Goal: Task Accomplishment & Management: Complete application form

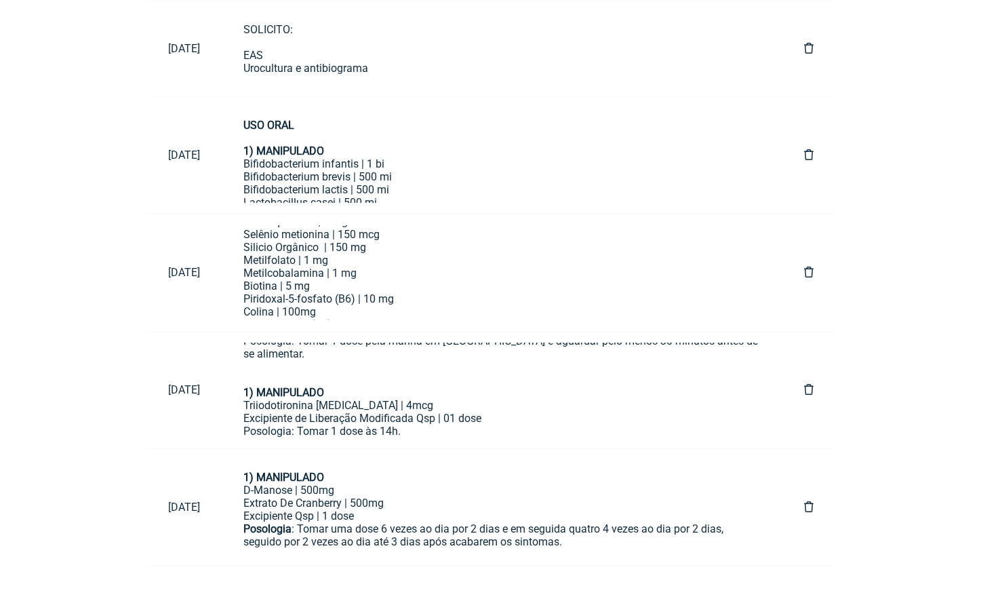
scroll to position [1116, 0]
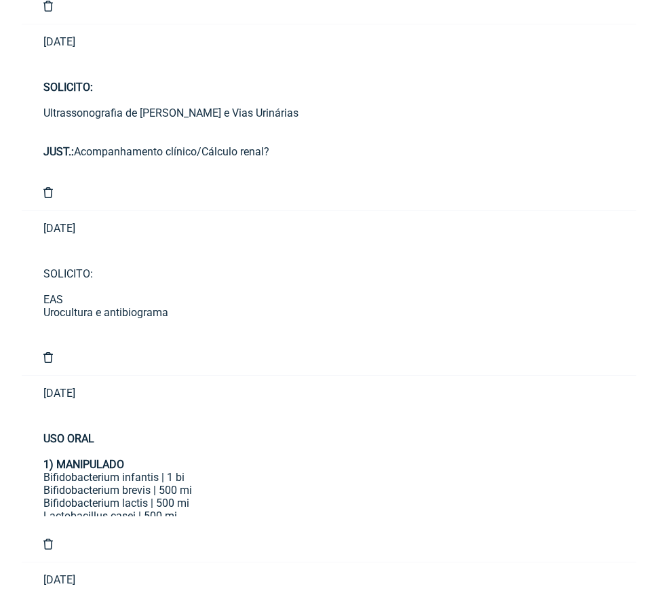
click at [2, 178] on main "Nome Letícia Santos Dornelas Telefone (61) 99249-1915 Email leticia2606.dornela…" at bounding box center [329, 68] width 658 height 2172
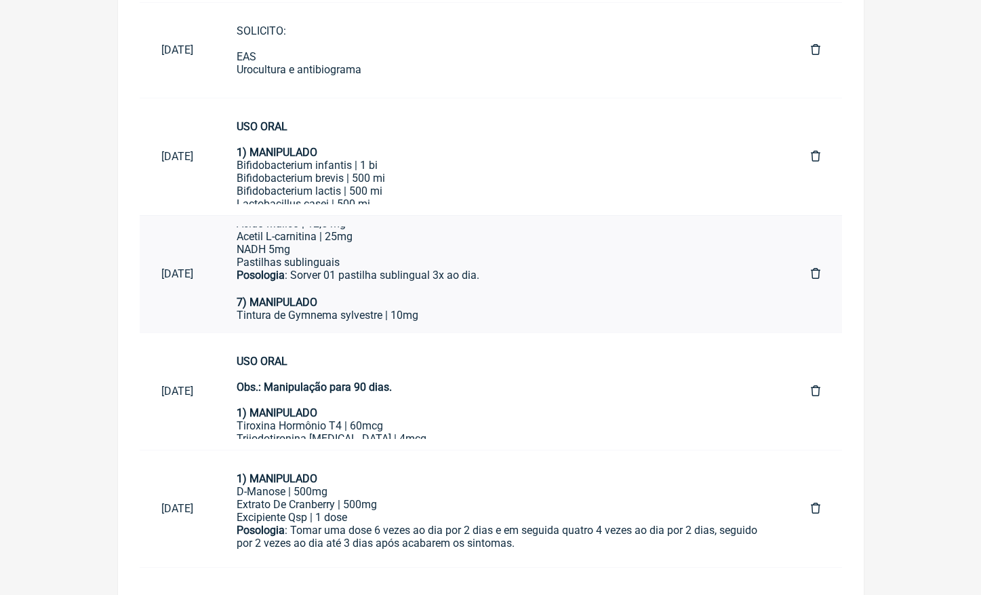
scroll to position [806, 0]
click at [366, 309] on div "Tintura de Gymnema sylvestre | 10mg" at bounding box center [502, 315] width 531 height 13
click at [430, 391] on div "USO ORAL Obs.: Manipulação para 90 dias." at bounding box center [502, 381] width 531 height 52
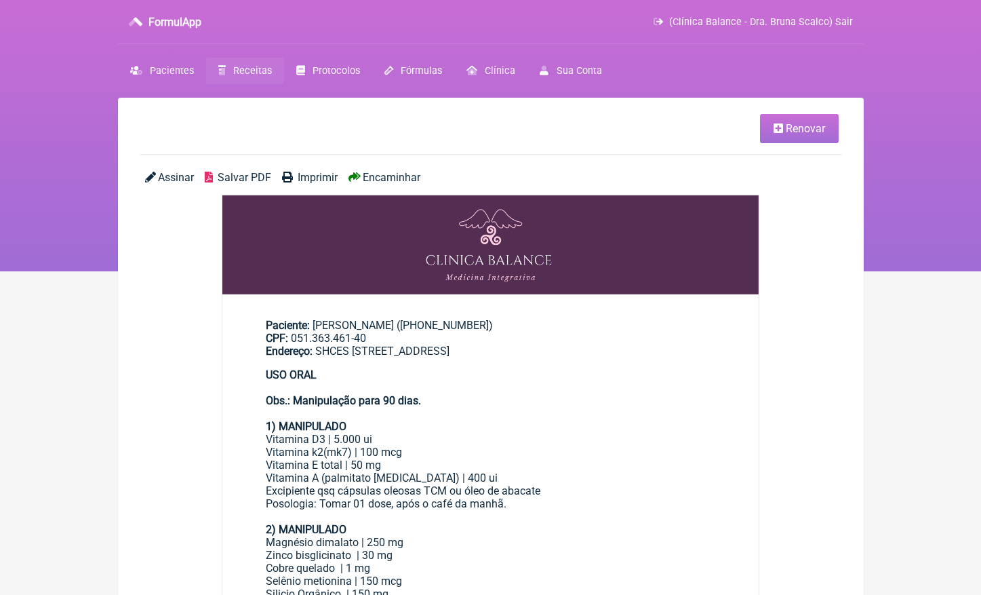
click at [802, 130] on span "Renovar" at bounding box center [805, 128] width 39 height 13
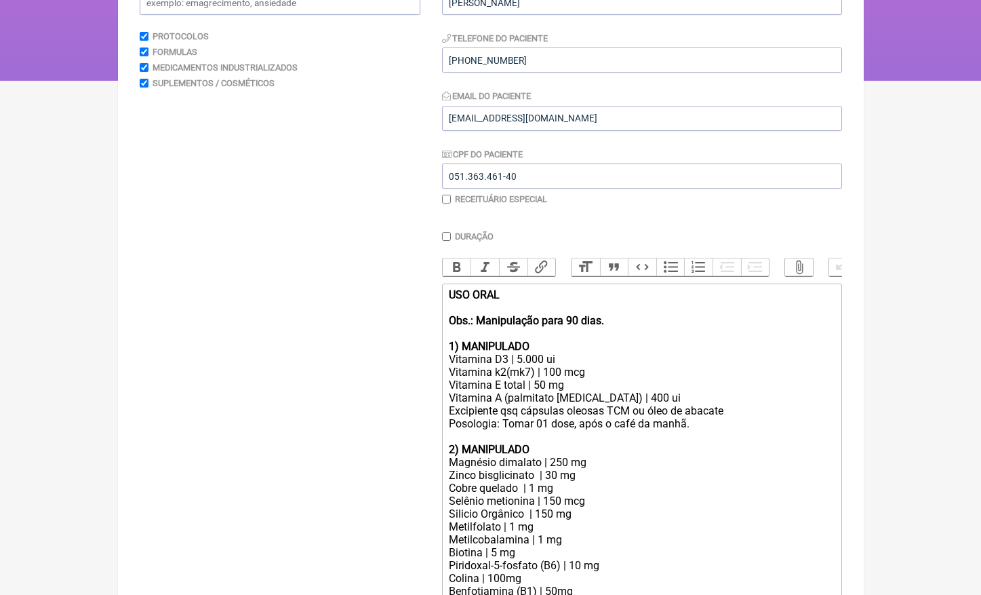
scroll to position [193, 0]
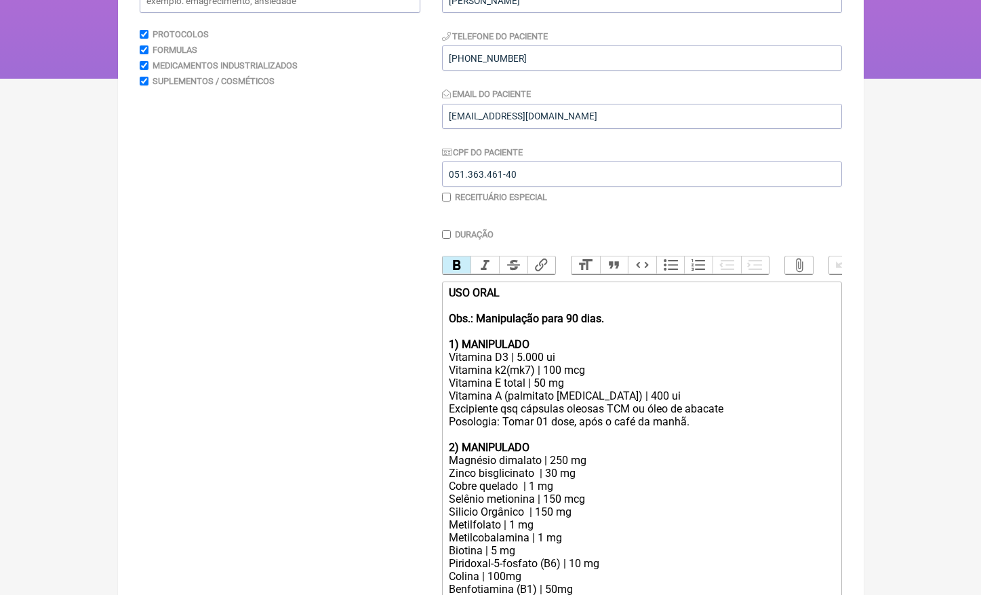
click at [581, 315] on strong "USO ORAL Obs.: Manipulação para 90 dias." at bounding box center [526, 305] width 155 height 39
click at [520, 351] on div "1) MANIPULADO Vitamina D3 | 5.000 ui" at bounding box center [641, 351] width 385 height 26
drag, startPoint x: 738, startPoint y: 398, endPoint x: 414, endPoint y: 398, distance: 324.1
click at [524, 415] on div "Posologia: Tomar 01 dose, após o café da manhã." at bounding box center [641, 421] width 385 height 13
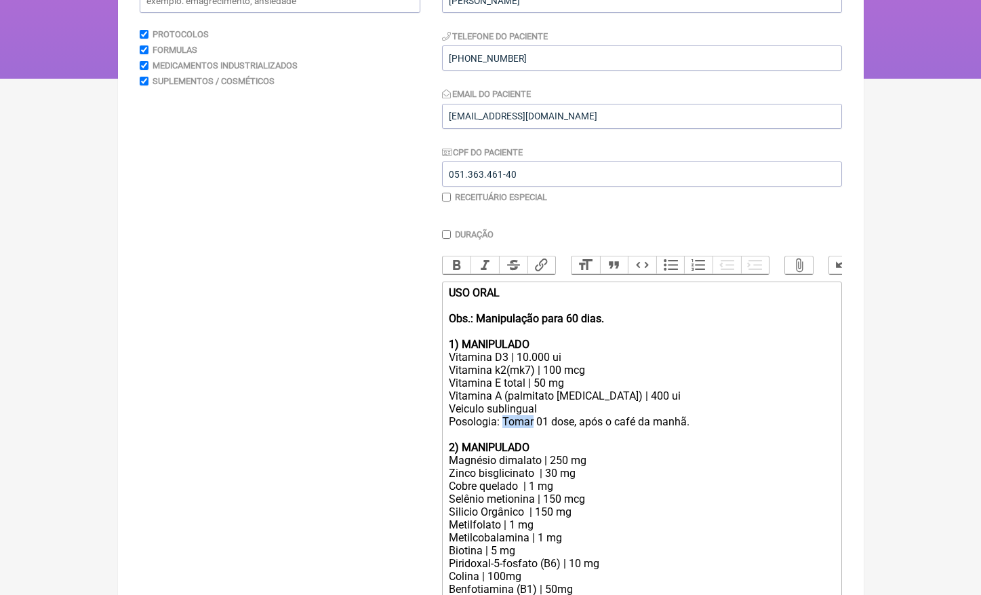
click at [524, 415] on div "Posologia: Tomar 01 dose, após o café da manhã." at bounding box center [641, 421] width 385 height 13
click at [589, 416] on div "Posologia: SOLVER 01 dose, após o café da manhã." at bounding box center [641, 421] width 385 height 13
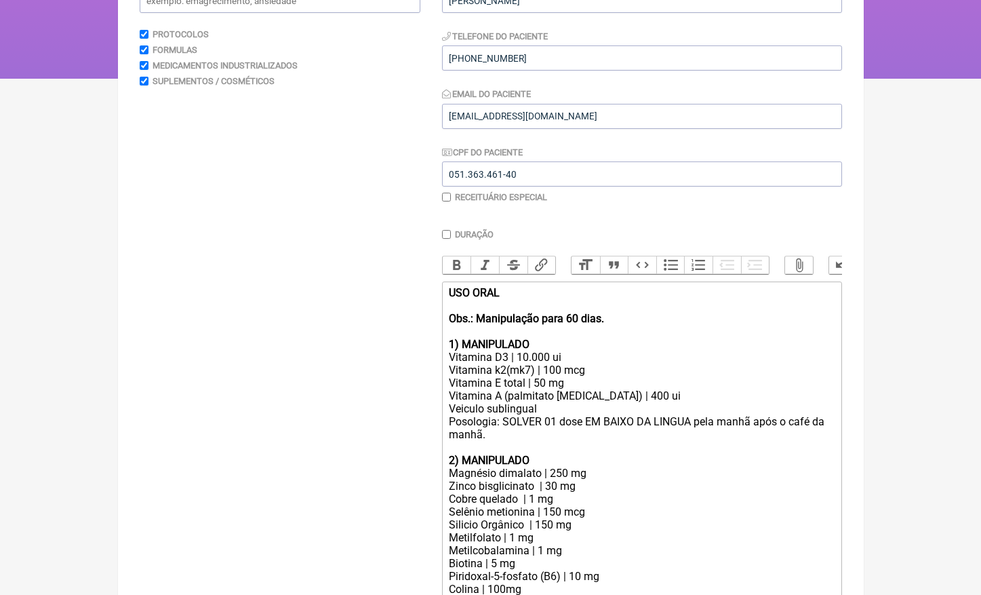
drag, startPoint x: 615, startPoint y: 428, endPoint x: 760, endPoint y: 410, distance: 146.3
click at [760, 415] on div "Posologia: SOLVER 01 dose EM BAIXO DA LINGUA pela manhã após o café da manhã." at bounding box center [641, 428] width 385 height 26
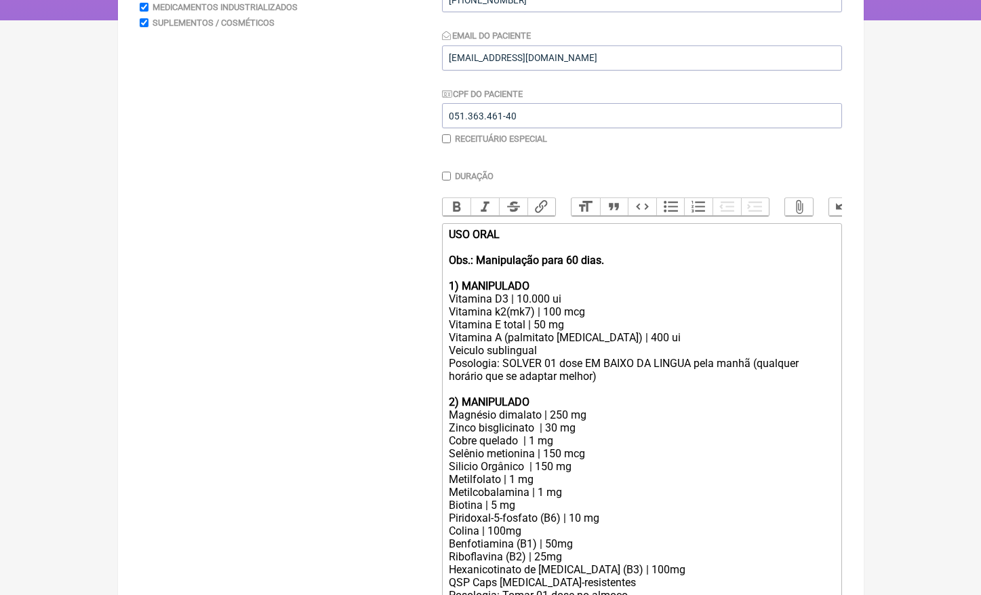
scroll to position [252, 0]
click at [609, 330] on div "Vitamina A (palmitato [MEDICAL_DATA]) | 400 ui Veiculo sublingual" at bounding box center [641, 343] width 385 height 26
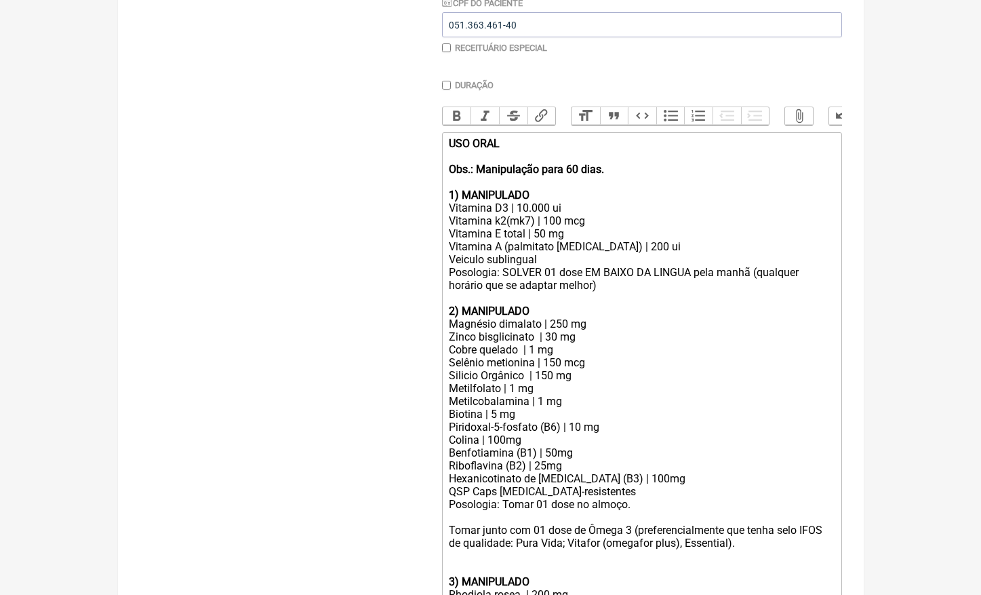
scroll to position [342, 0]
click at [540, 229] on div "Vitamina E total | 50 mg" at bounding box center [641, 233] width 385 height 13
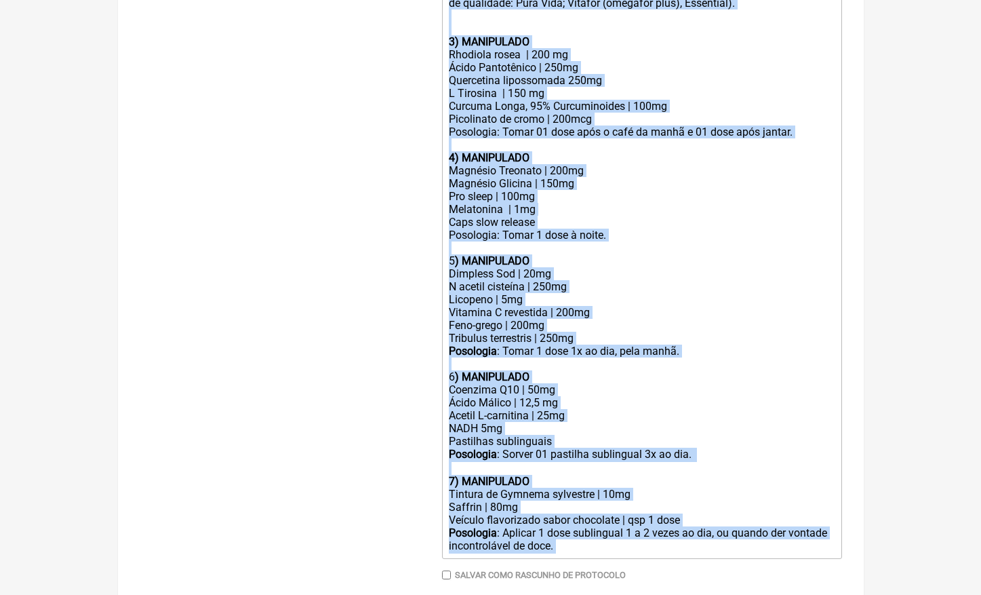
scroll to position [886, 0]
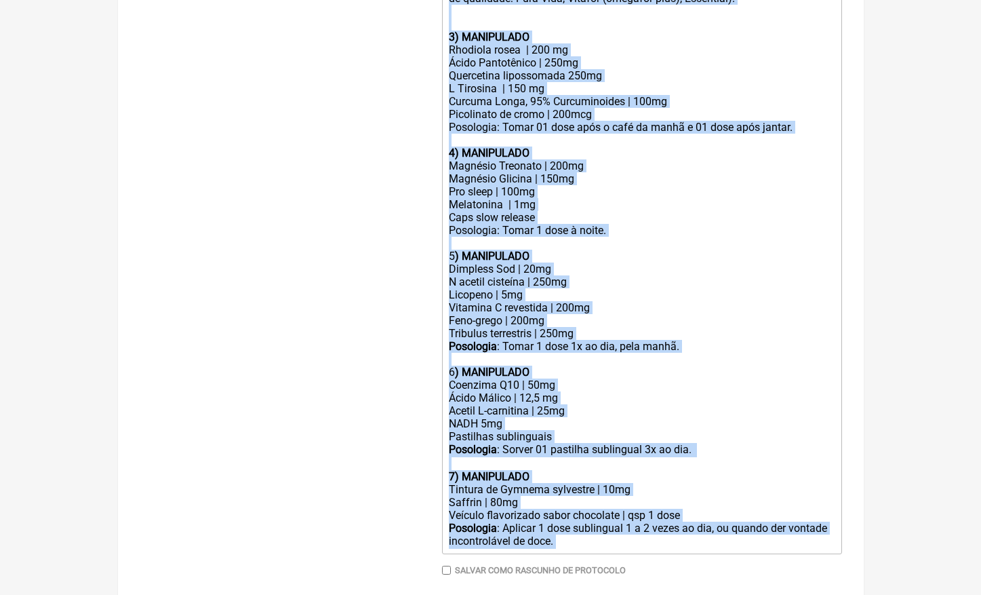
drag, startPoint x: 448, startPoint y: 134, endPoint x: 663, endPoint y: 484, distance: 410.7
click at [663, 484] on trix-editor "USO ORAL Obs.: Manipulação para 60 dias. 1) MANIPULADO Vitamina D3 | 10.000 ui …" at bounding box center [642, 71] width 400 height 966
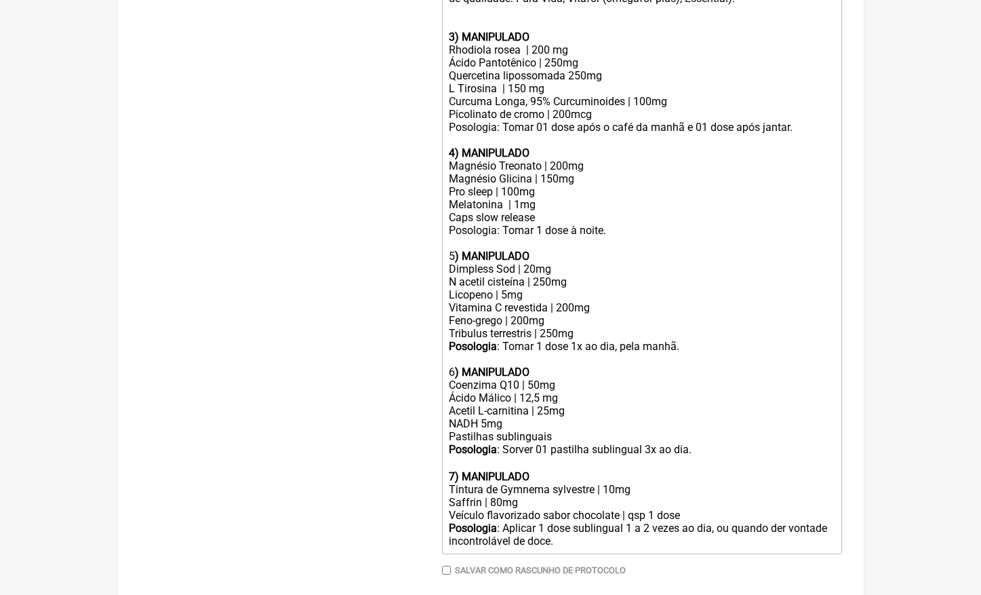
type trix-editor "<div><strong>USO ORAL&nbsp;<br><br>Obs.: Manipulação para 60 dias.&nbsp;<br></s…"
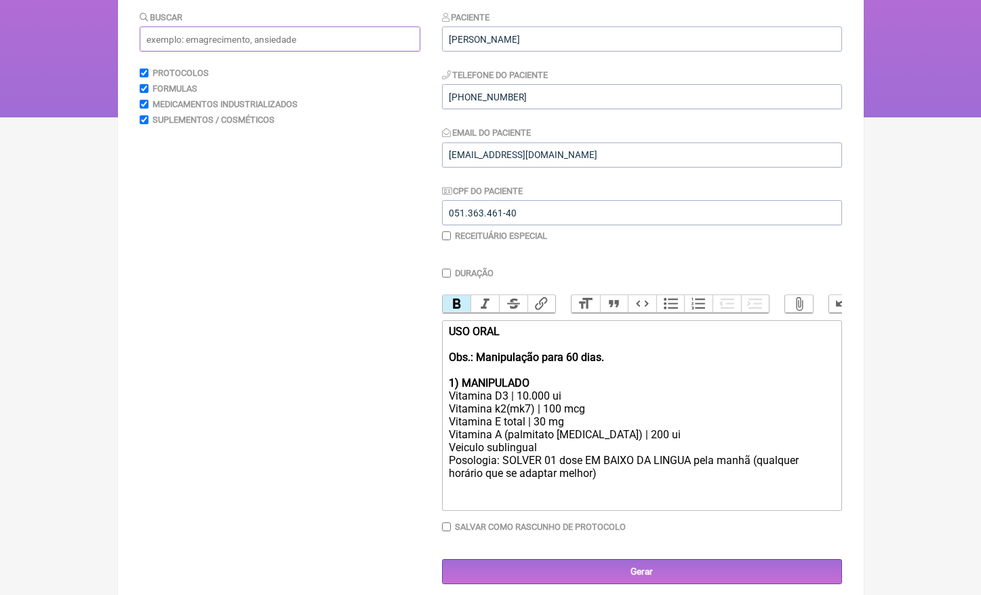
click at [279, 39] on input "text" at bounding box center [280, 38] width 281 height 25
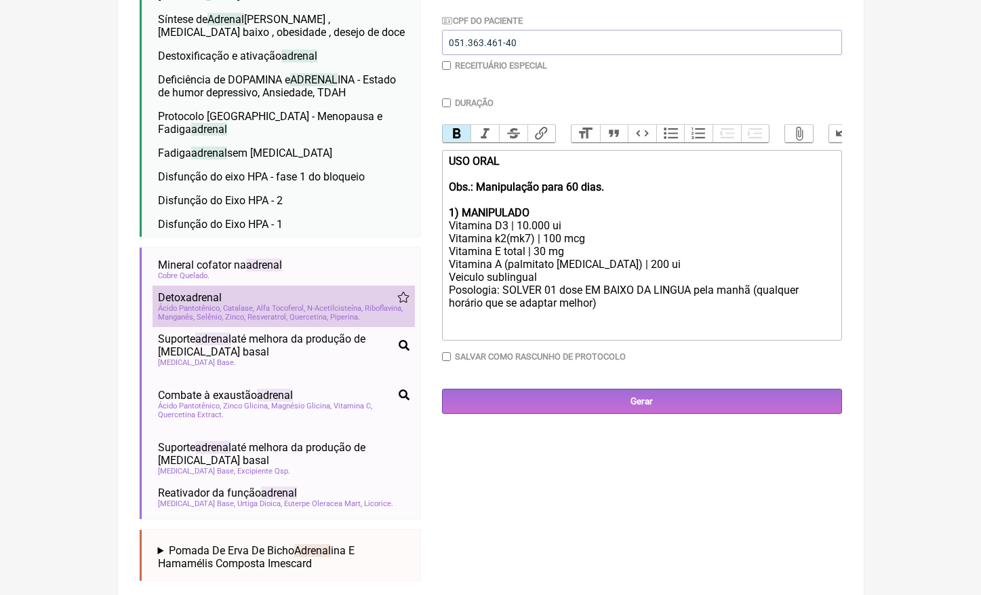
scroll to position [323, 0]
type input "adrenal"
click at [245, 313] on span "Zinco" at bounding box center [235, 317] width 20 height 9
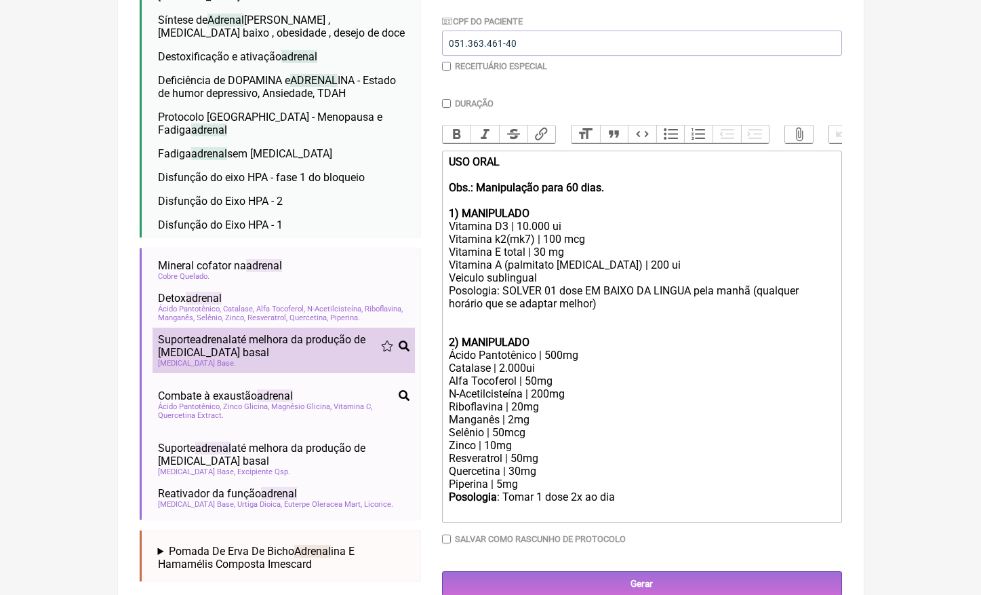
click at [282, 359] on div "[MEDICAL_DATA] Base" at bounding box center [284, 363] width 252 height 9
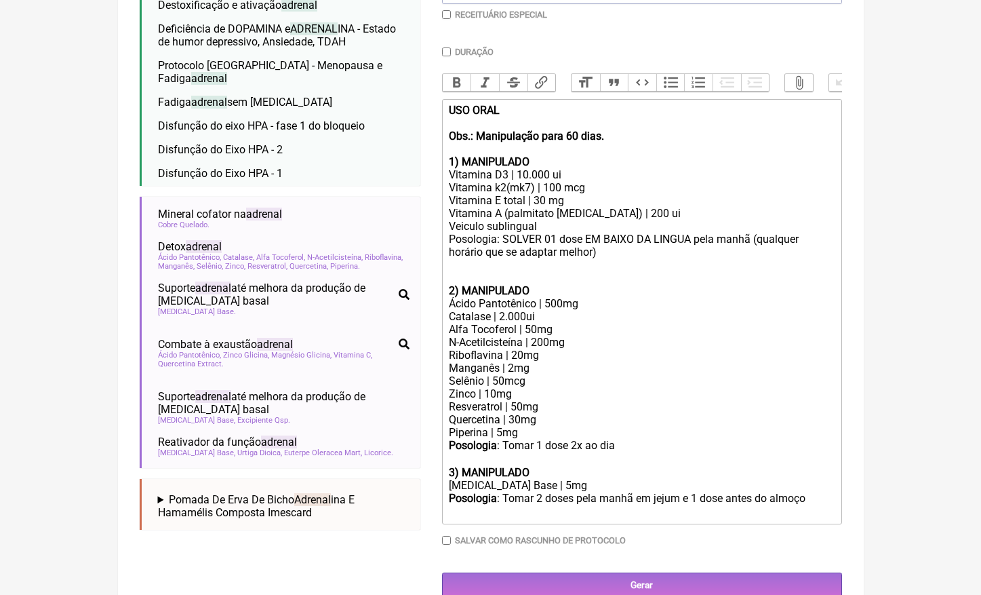
scroll to position [374, 0]
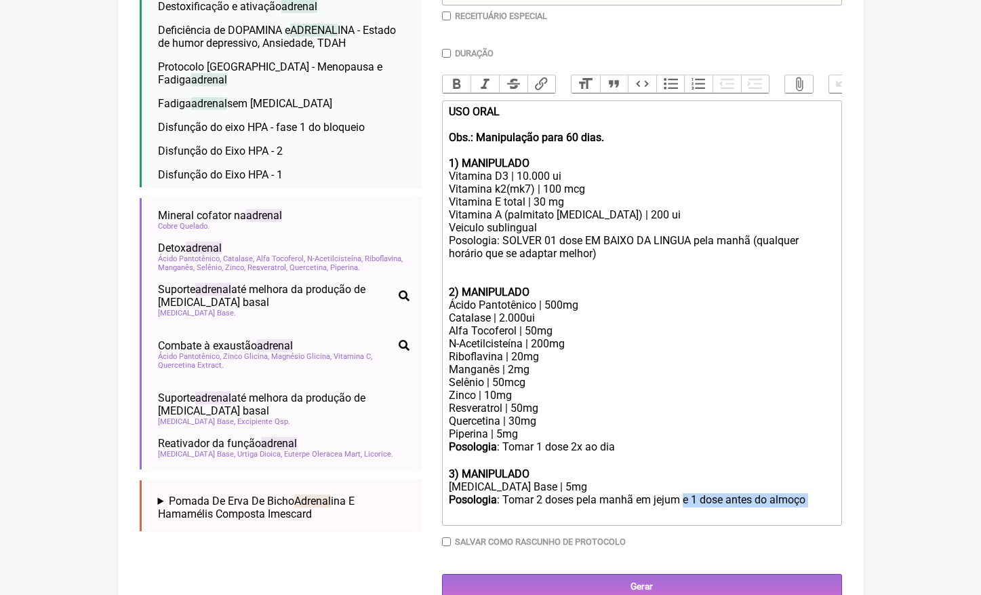
drag, startPoint x: 818, startPoint y: 475, endPoint x: 689, endPoint y: 473, distance: 129.5
click at [689, 493] on div "Posologia : Tomar 2 doses pela manhã em [GEOGRAPHIC_DATA] e 1 dose antes do alm…" at bounding box center [641, 506] width 385 height 27
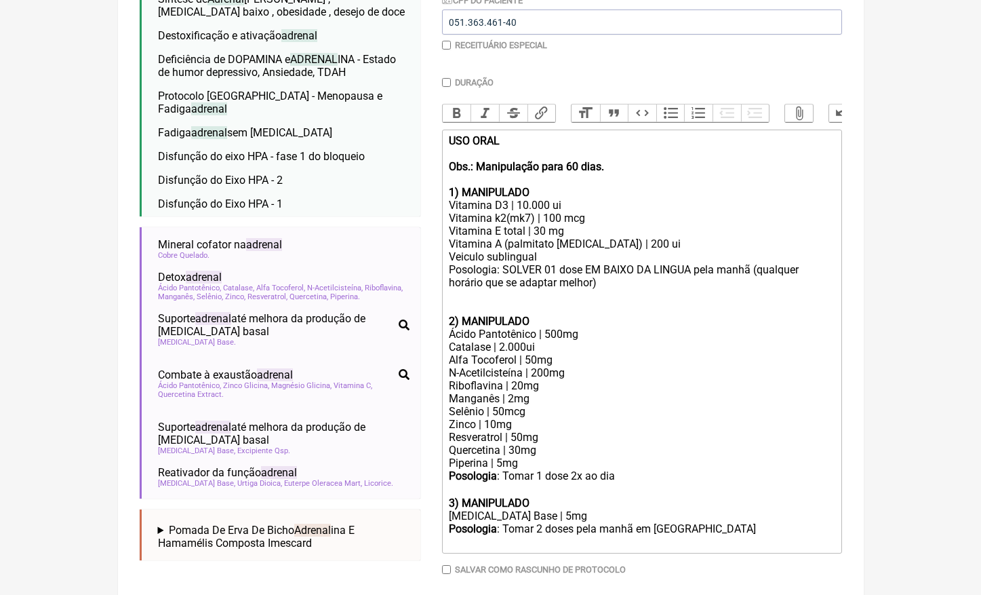
scroll to position [335, 0]
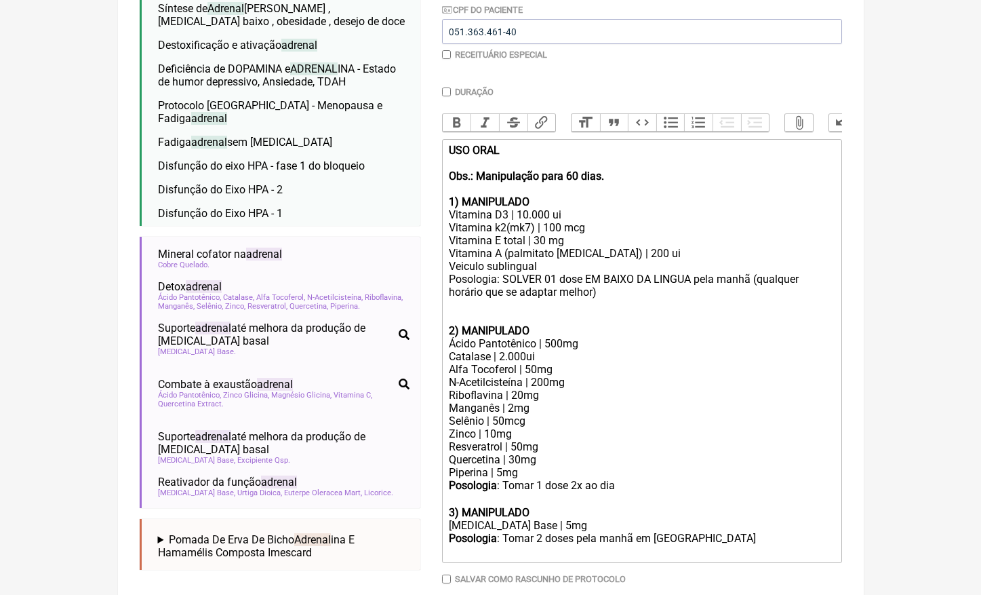
click at [545, 298] on div at bounding box center [641, 311] width 385 height 26
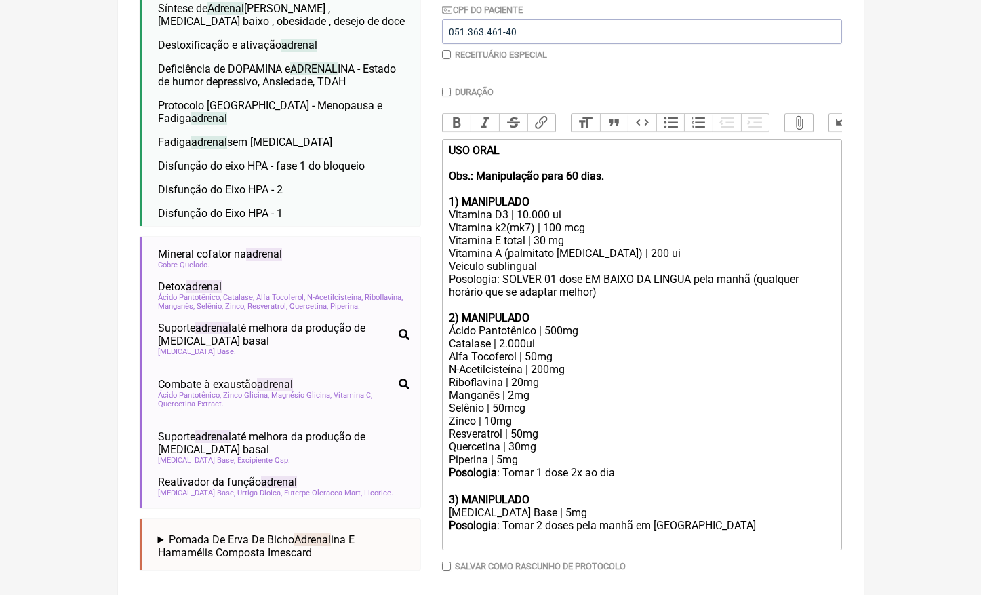
click at [583, 324] on div "Ácido Pantotênico | 500mg" at bounding box center [641, 330] width 385 height 13
click at [580, 324] on div "Ácido Pantotênico | 500mg" at bounding box center [641, 330] width 385 height 13
click at [563, 311] on div "2) MANIPULADO" at bounding box center [641, 317] width 385 height 13
click at [576, 493] on div "3) MANIPULADO" at bounding box center [641, 499] width 385 height 13
type trix-editor "<lor><ipsumd>SIT AMET&cons;<ad><el>Sed.: Doeiusmodte inci 02 utla.&etdo;<ma></a…"
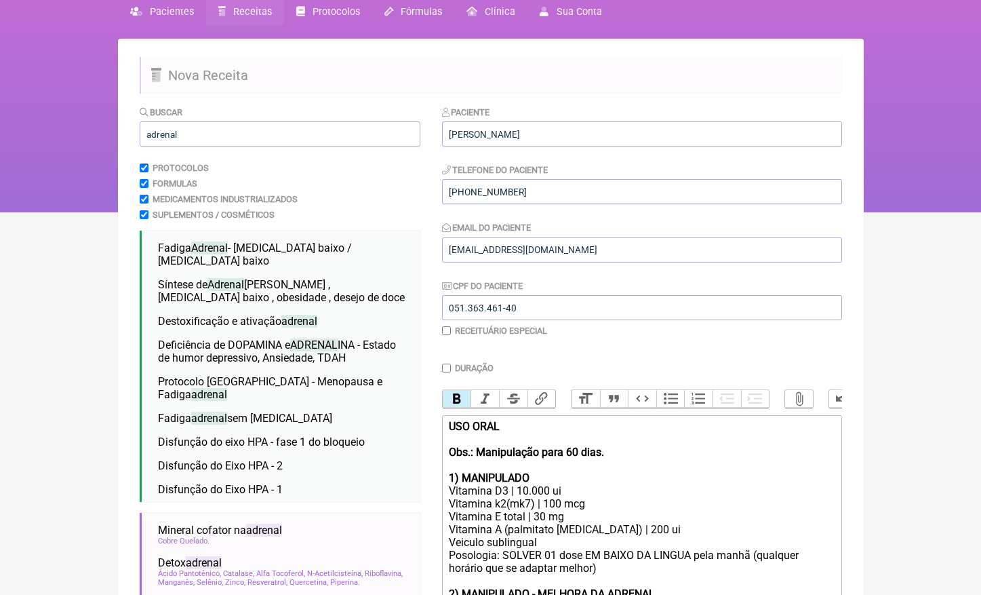
scroll to position [40, 0]
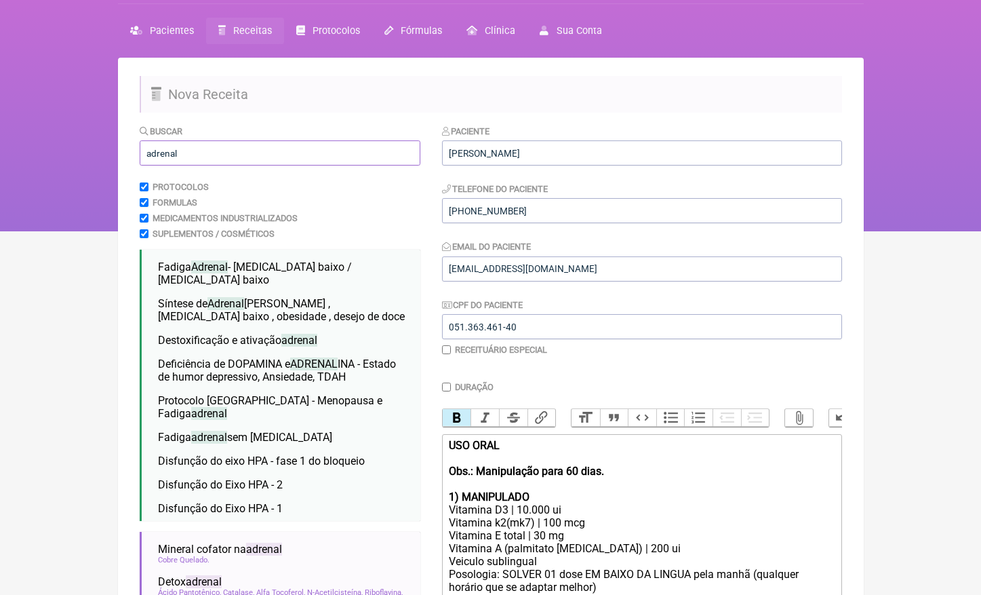
click at [255, 151] on input "adrenal" at bounding box center [280, 152] width 281 height 25
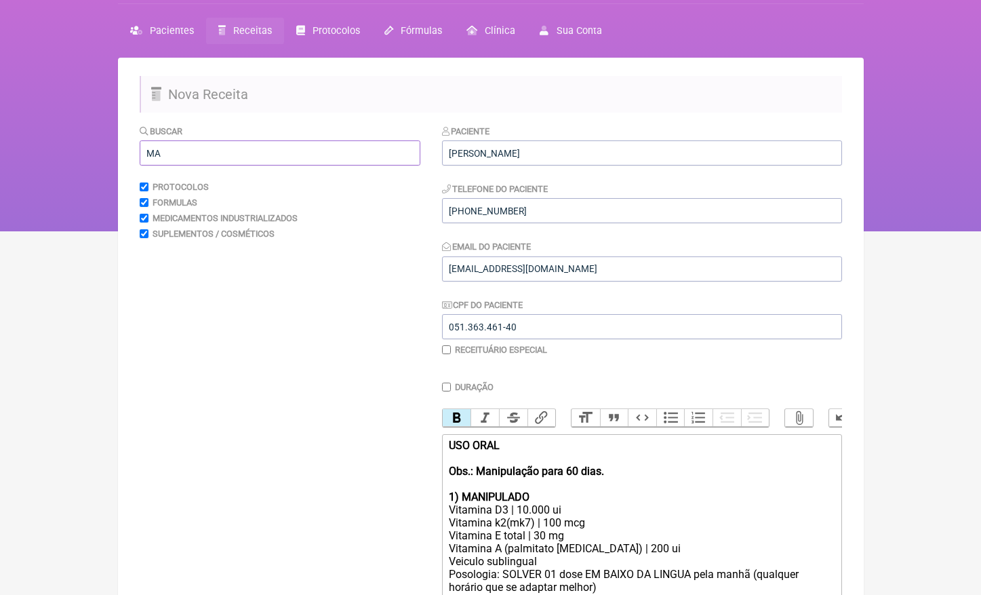
type input "M"
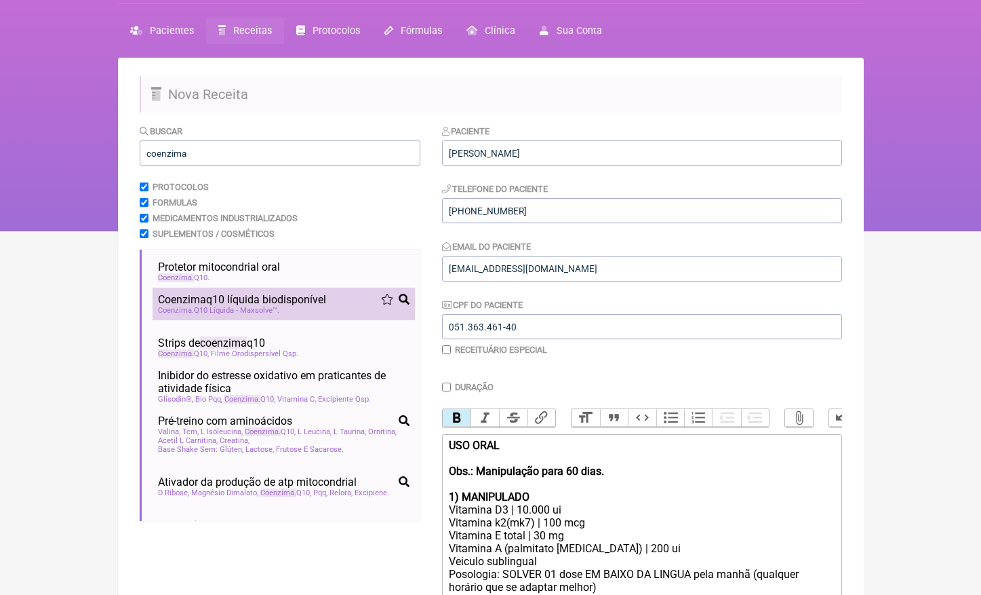
click at [269, 296] on span "Coenzima q10 líquida biodisponível" at bounding box center [242, 299] width 168 height 13
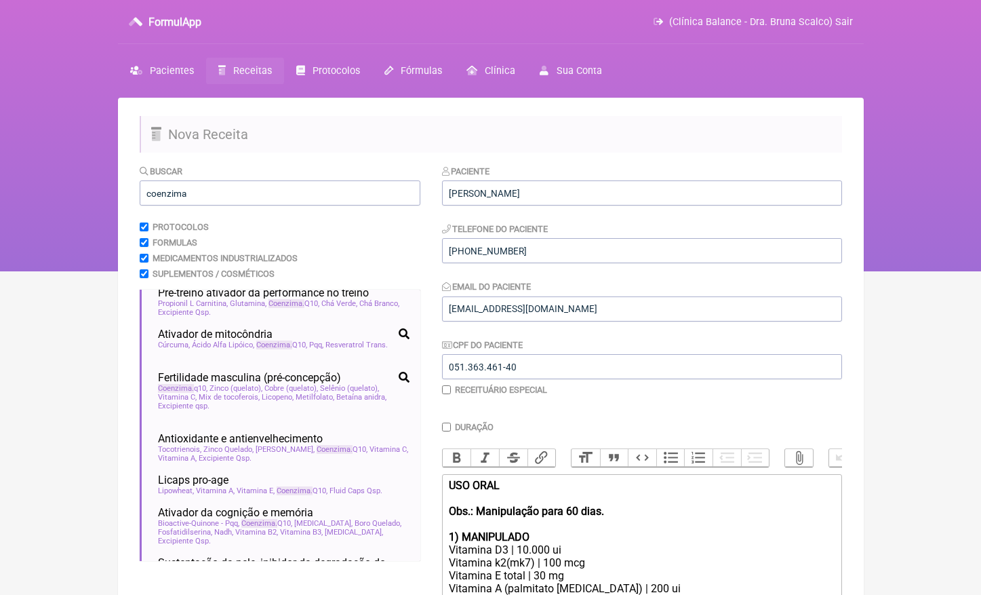
scroll to position [0, 0]
click at [329, 201] on input "coenzima" at bounding box center [280, 192] width 281 height 25
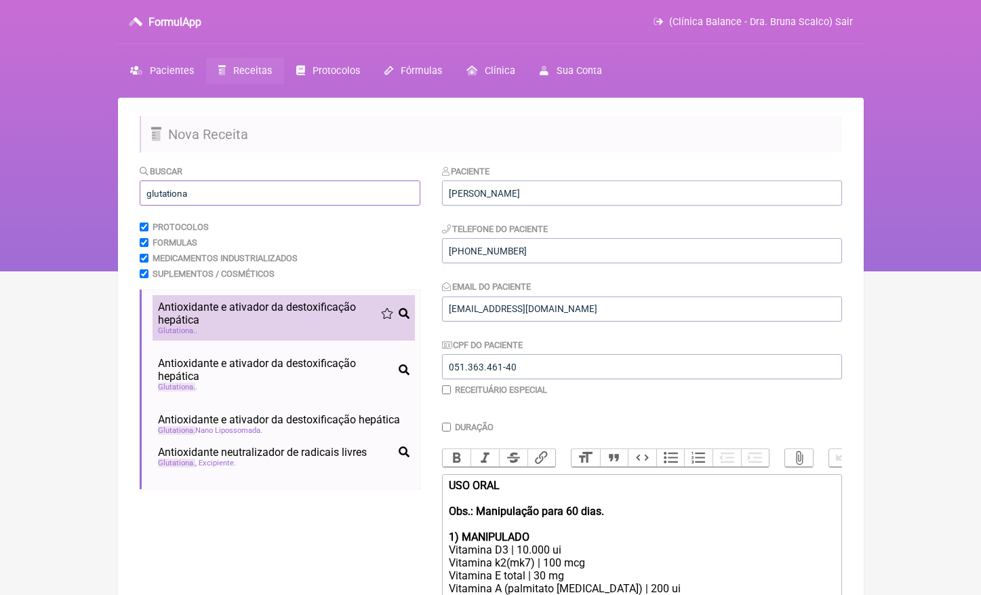
type input "glutationa"
click at [282, 319] on span "Antioxidante e ativador da destoxificação hepática" at bounding box center [269, 313] width 223 height 26
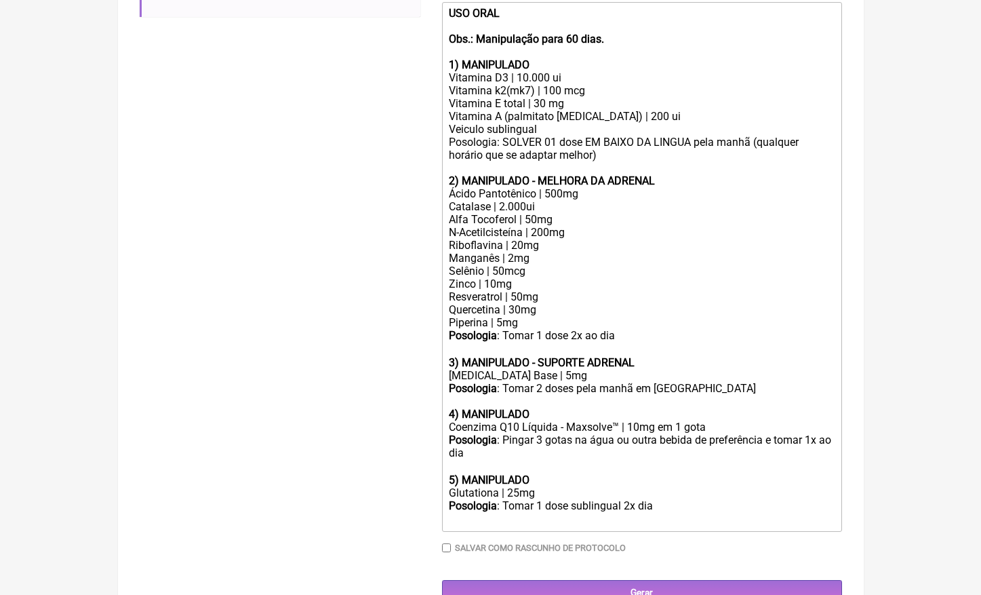
scroll to position [471, 0]
click at [553, 474] on div "5) MANIPULADO" at bounding box center [641, 480] width 385 height 13
click at [608, 474] on strong "5) MANIPULADO - detox hepatico" at bounding box center [528, 480] width 159 height 13
click at [623, 408] on div "4) MANIPULADO" at bounding box center [641, 414] width 385 height 13
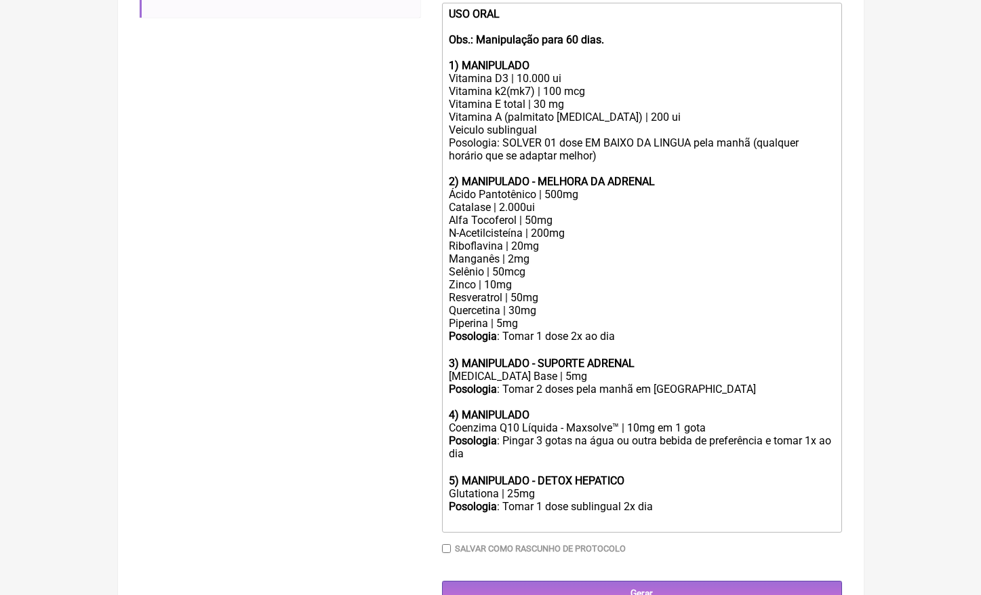
click at [626, 408] on div "4) MANIPULADO" at bounding box center [641, 414] width 385 height 13
click at [722, 500] on div "Posologia : Tomar 1 dose sublingual 2x dia ㅤ" at bounding box center [641, 513] width 385 height 27
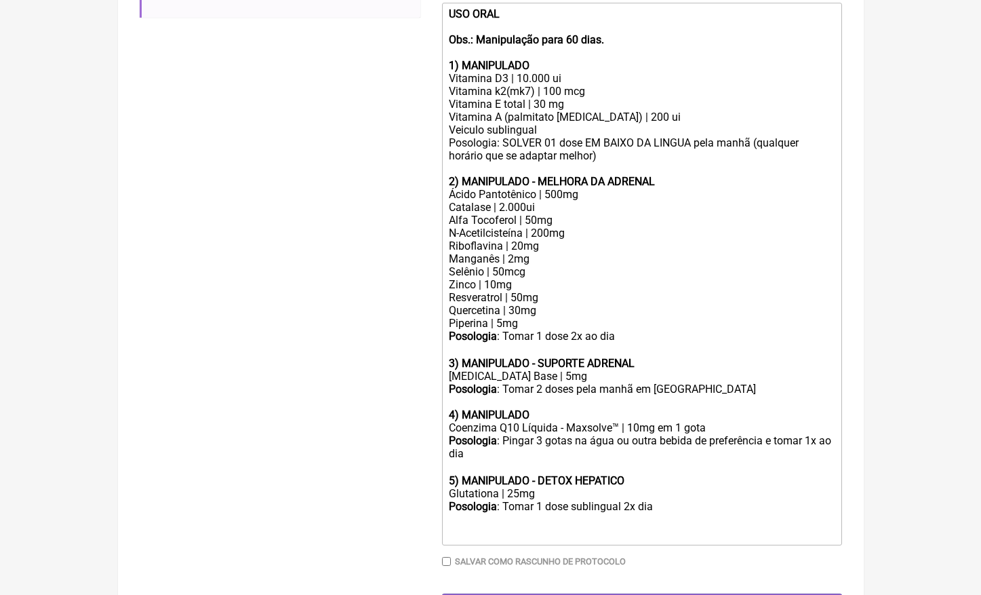
paste trix-editor "strong>1) MANIPULADO</strong></div><div>Tiroxina Hormônio T4 | 60mcg</div><div>…"
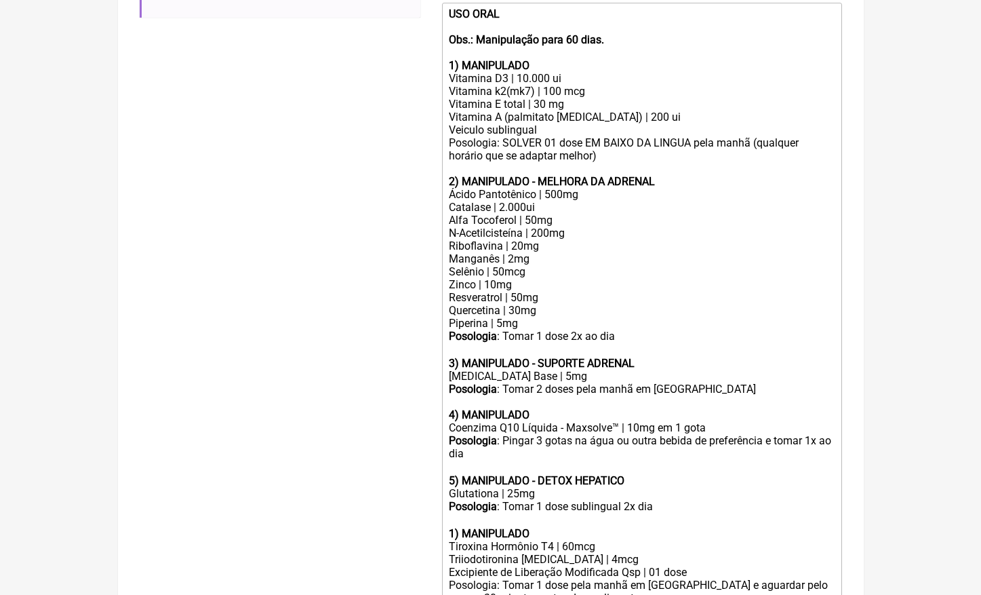
click at [454, 527] on strong "1) MANIPULADO" at bounding box center [489, 533] width 81 height 13
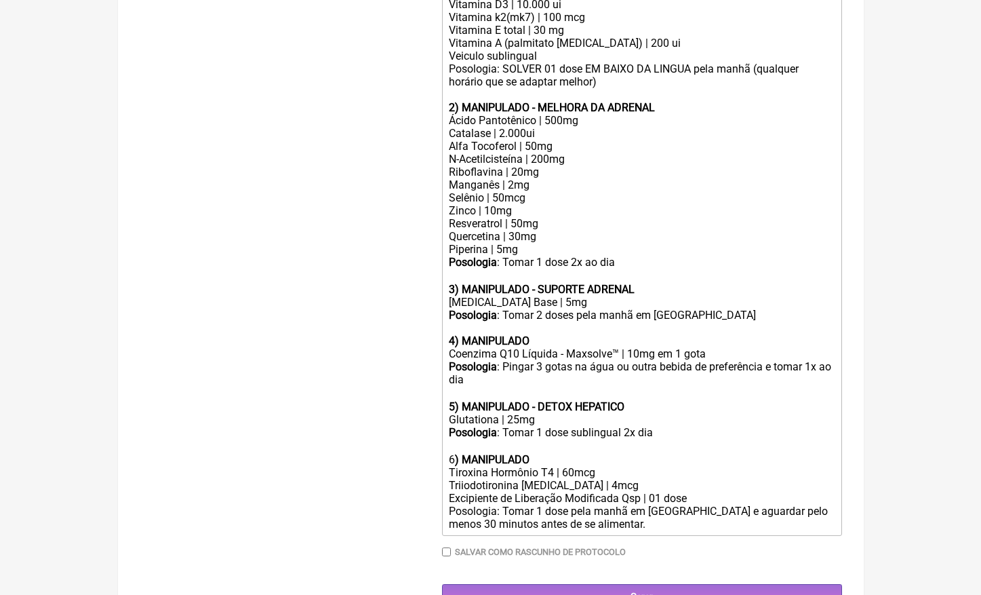
scroll to position [545, 0]
click at [571, 467] on div "Tiroxina Hormônio T4 | 60mcg" at bounding box center [641, 473] width 385 height 13
click at [549, 479] on div "Triiodotironina [MEDICAL_DATA] | 4mcg" at bounding box center [641, 485] width 385 height 13
click at [679, 505] on div "Posologia: Tomar 1 dose pela manhã em [GEOGRAPHIC_DATA] e aguardar pelo menos 3…" at bounding box center [641, 518] width 385 height 26
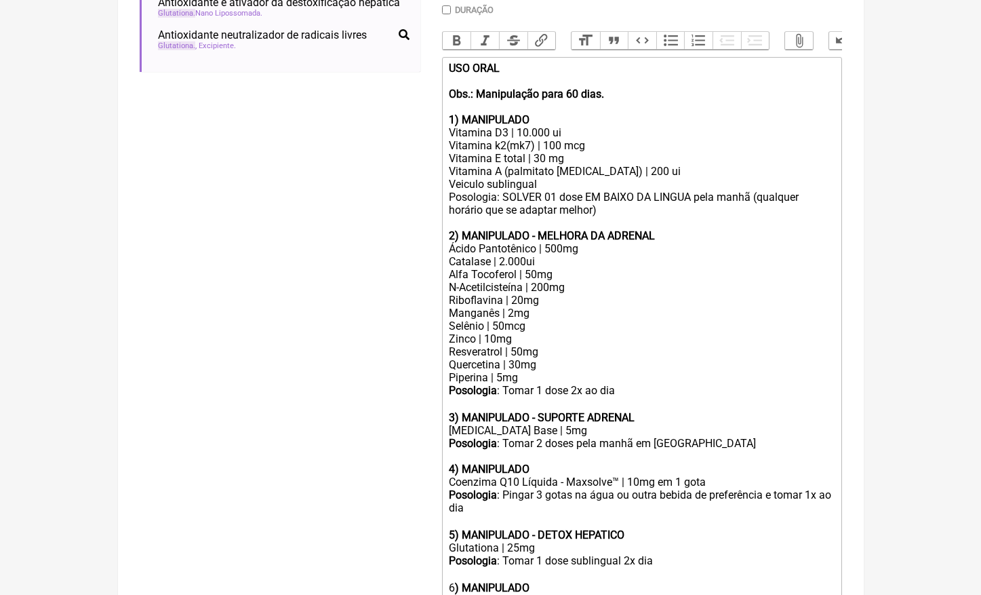
scroll to position [436, 0]
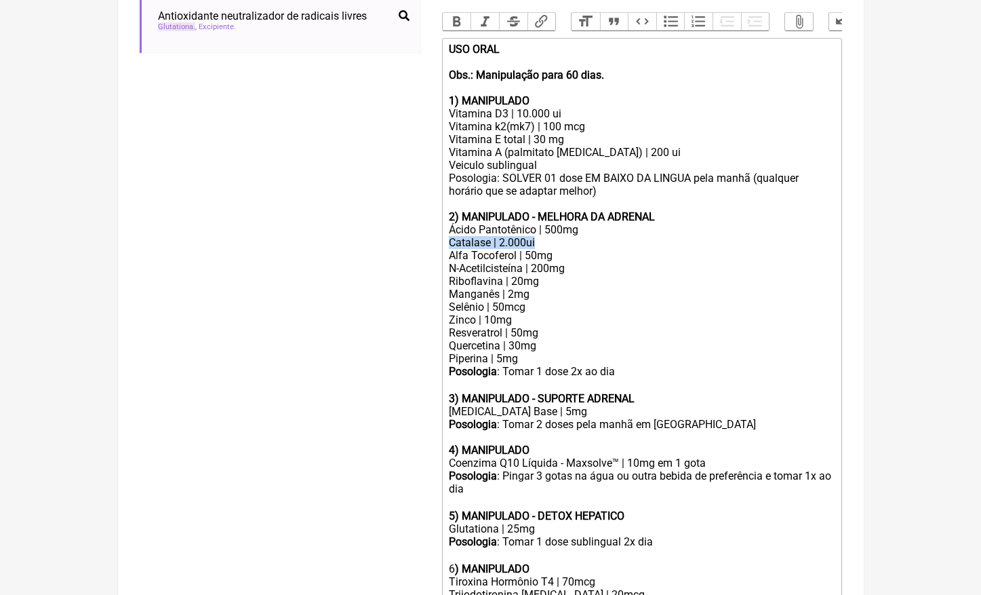
drag, startPoint x: 554, startPoint y: 232, endPoint x: 401, endPoint y: 232, distance: 152.6
click at [401, 232] on form "Buscar glutationa Protocolos Formulas Medicamentos Industrializados Suplementos…" at bounding box center [491, 223] width 703 height 990
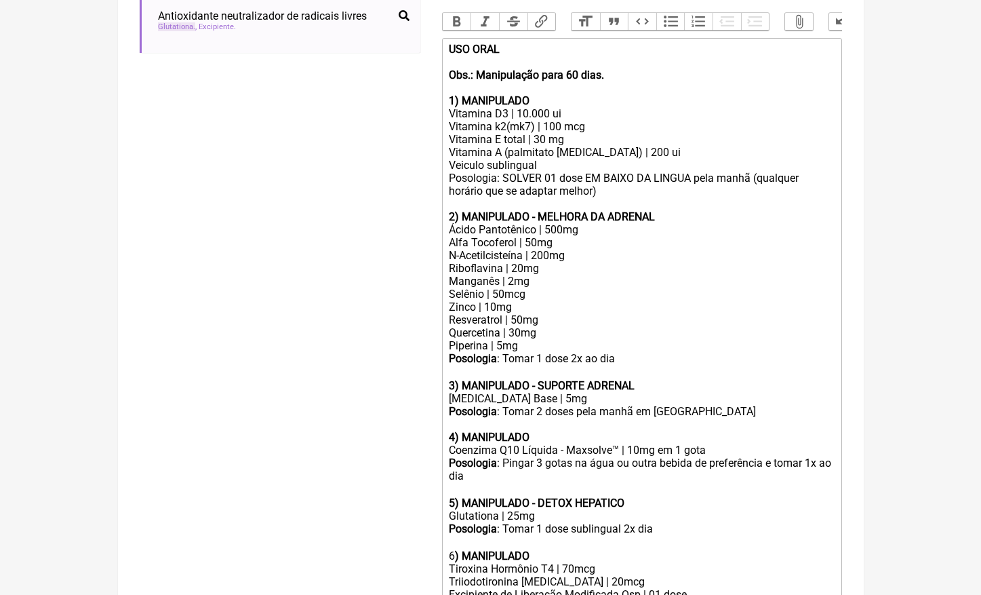
click at [494, 300] on div "Zinco | 10mg" at bounding box center [641, 306] width 385 height 13
drag, startPoint x: 528, startPoint y: 329, endPoint x: 440, endPoint y: 308, distance: 90.0
click at [440, 308] on form "Buscar glutationa Protocolos Formulas Medicamentos Industrializados Suplementos…" at bounding box center [491, 216] width 703 height 977
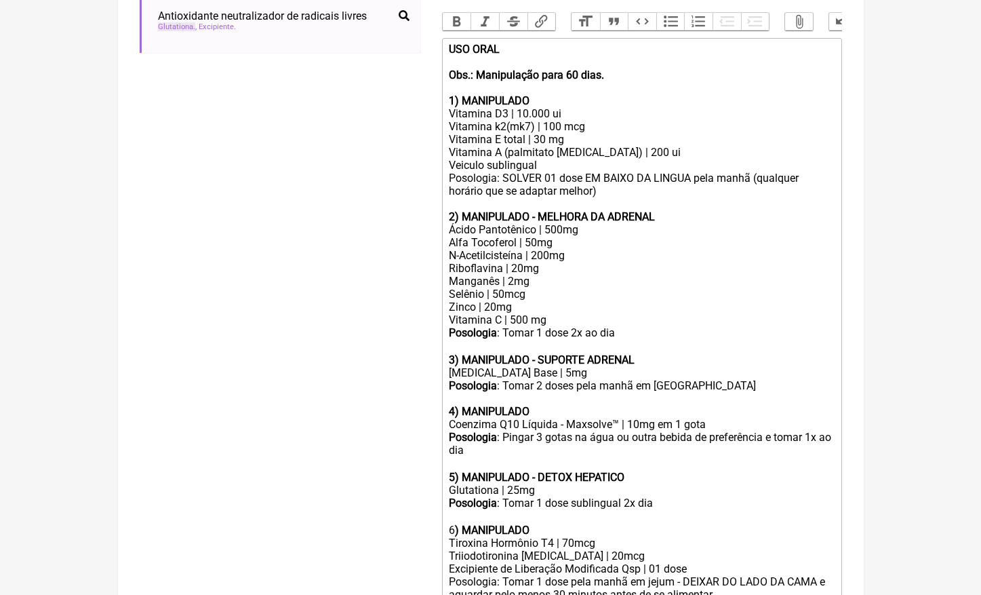
click at [582, 326] on div "Posologia : Tomar 1 dose 2x ao dia ㅤ" at bounding box center [641, 339] width 385 height 27
click at [620, 326] on div "Posologia : Tomar 1 dose 1x ao dia ㅤ" at bounding box center [641, 339] width 385 height 27
type trix-editor "<lor><ipsumd>SIT AMET&cons;<ad><el>Sed.: Doeiusmodte inci 75 utla.&etdo;<ma></a…"
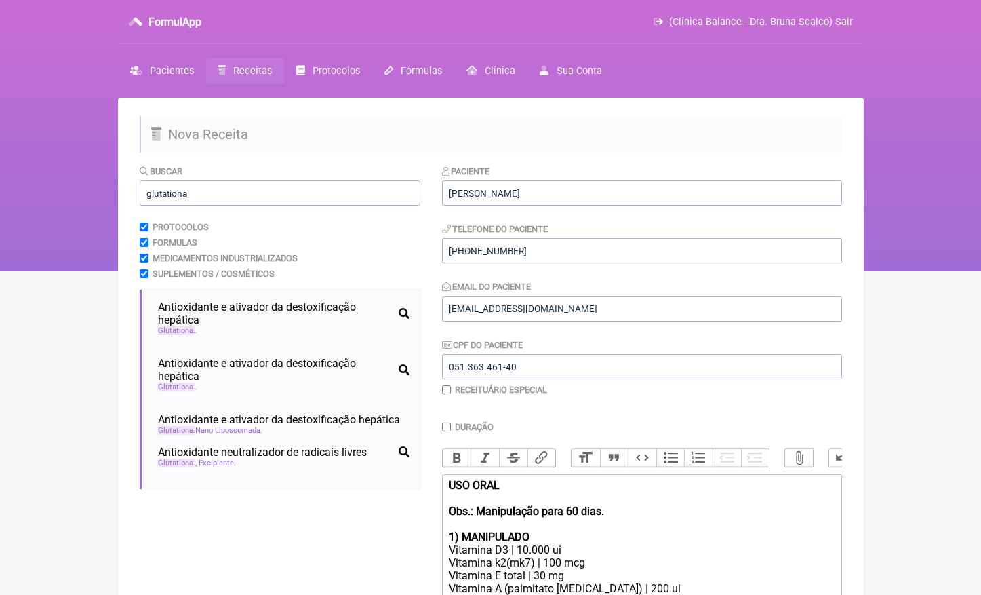
scroll to position [0, 0]
click at [278, 183] on input "glutationa" at bounding box center [280, 192] width 281 height 25
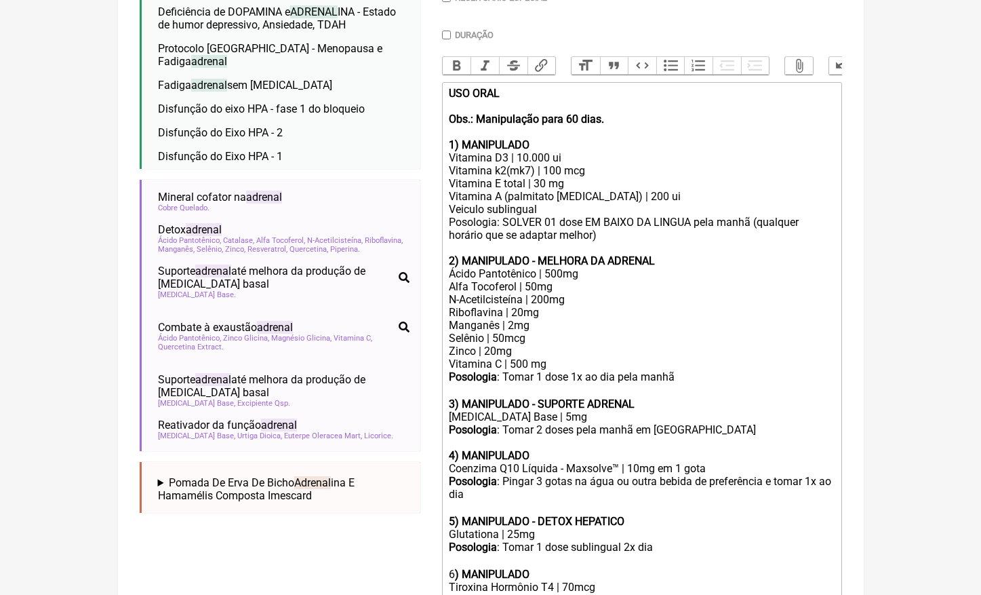
scroll to position [393, 0]
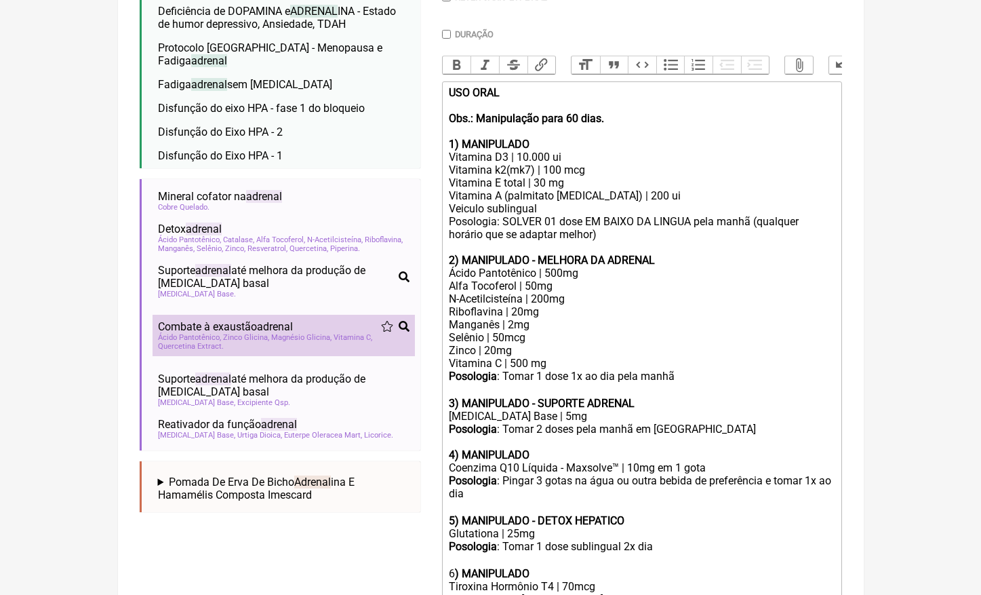
type input "adrenal"
click at [283, 333] on span "Magnésio Glicina" at bounding box center [301, 337] width 60 height 9
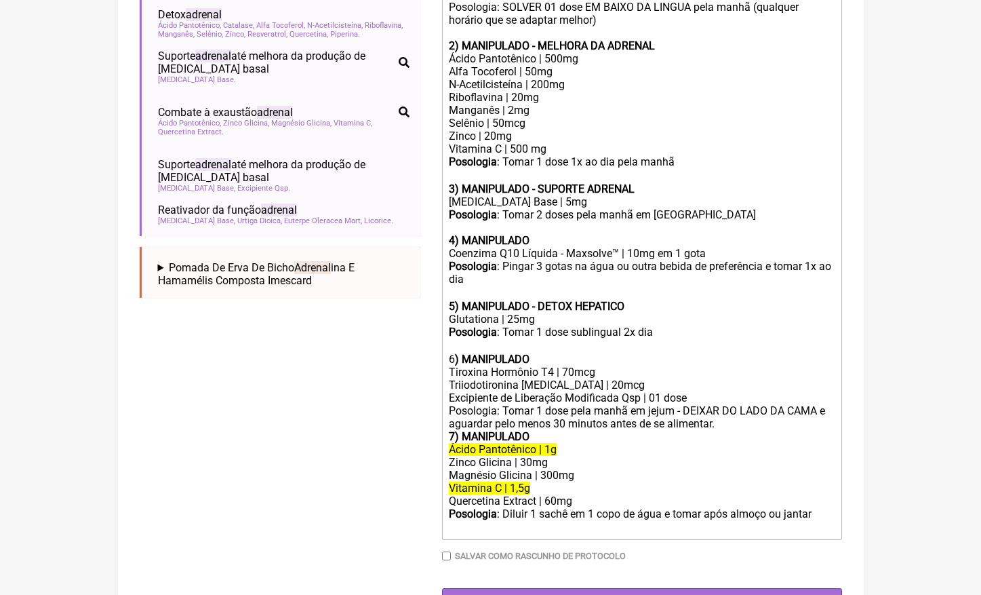
scroll to position [606, 0]
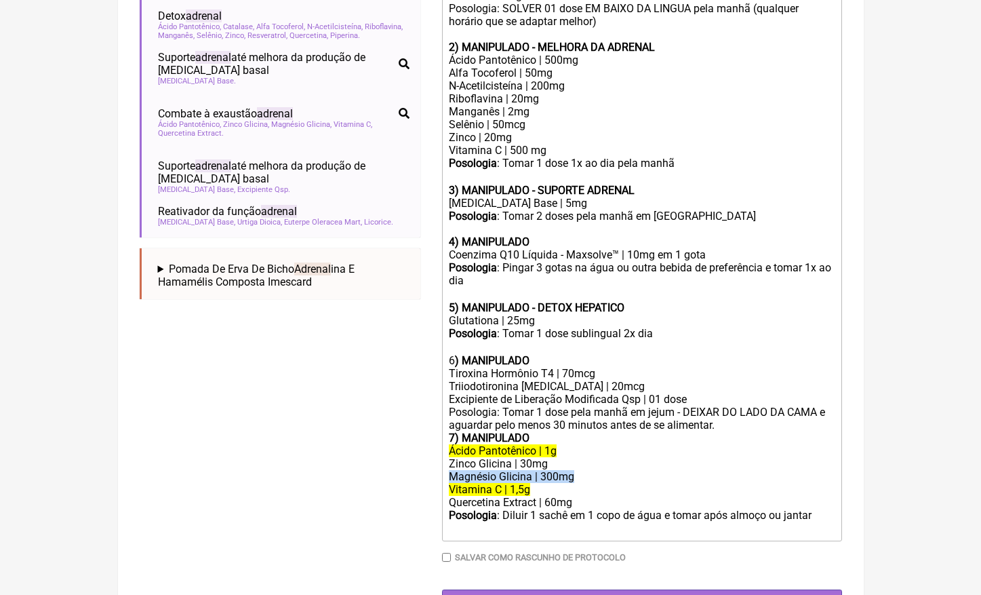
drag, startPoint x: 587, startPoint y: 440, endPoint x: 380, endPoint y: 440, distance: 206.8
click at [380, 440] on form "Buscar adrenal Protocolos Formulas Medicamentos Industrializados Suplementos / …" at bounding box center [491, 87] width 703 height 1056
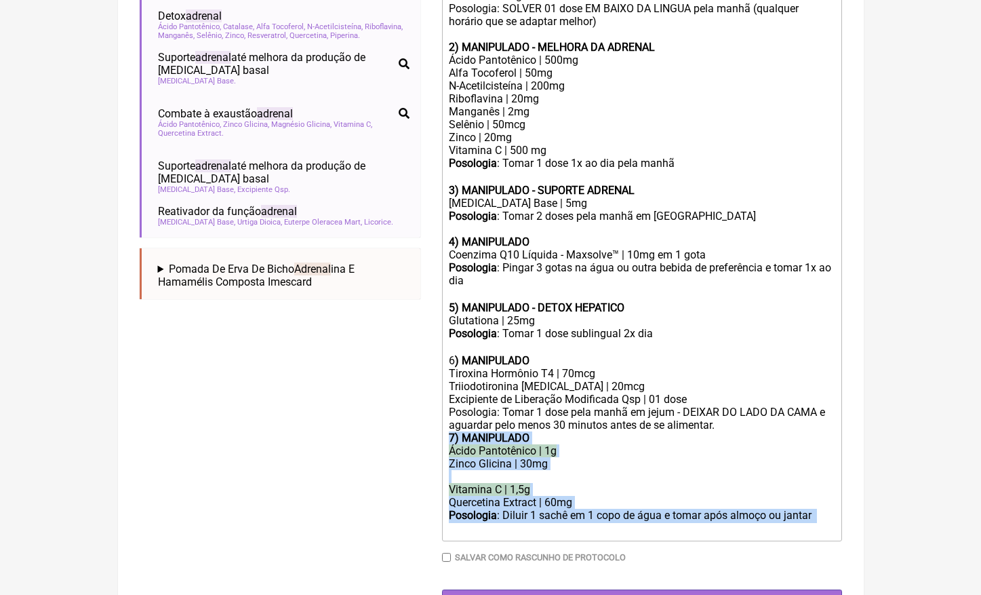
drag, startPoint x: 479, startPoint y: 488, endPoint x: 446, endPoint y: 402, distance: 91.7
click at [446, 402] on trix-editor "USO ORAL Obs.: Manipulação para 60 dias. 1) MANIPULADO Vitamina D3 | 10.000 ui …" at bounding box center [642, 204] width 400 height 673
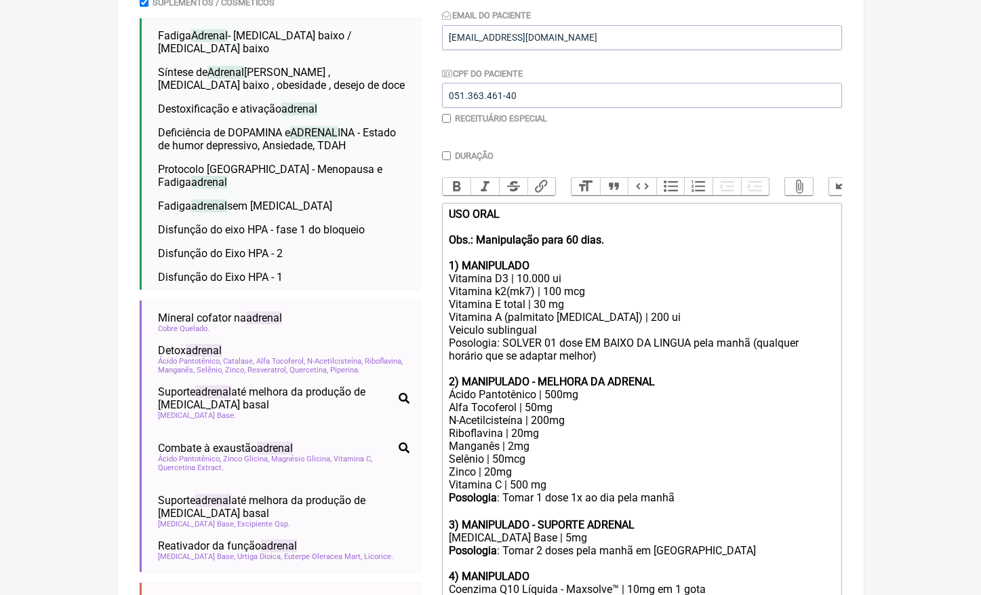
scroll to position [237, 0]
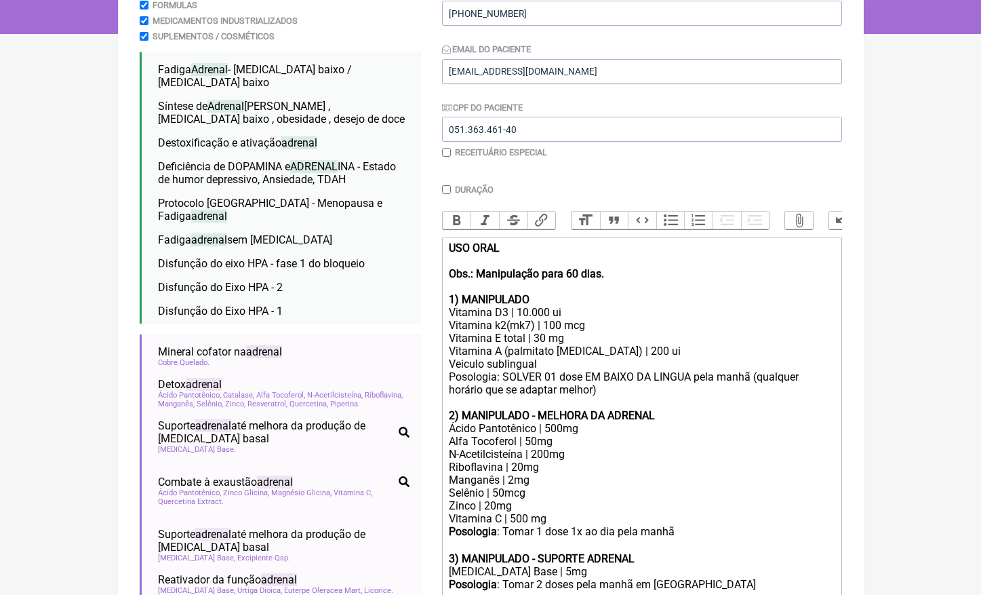
click at [595, 422] on div "Ácido Pantotênico | 500mg" at bounding box center [641, 428] width 385 height 13
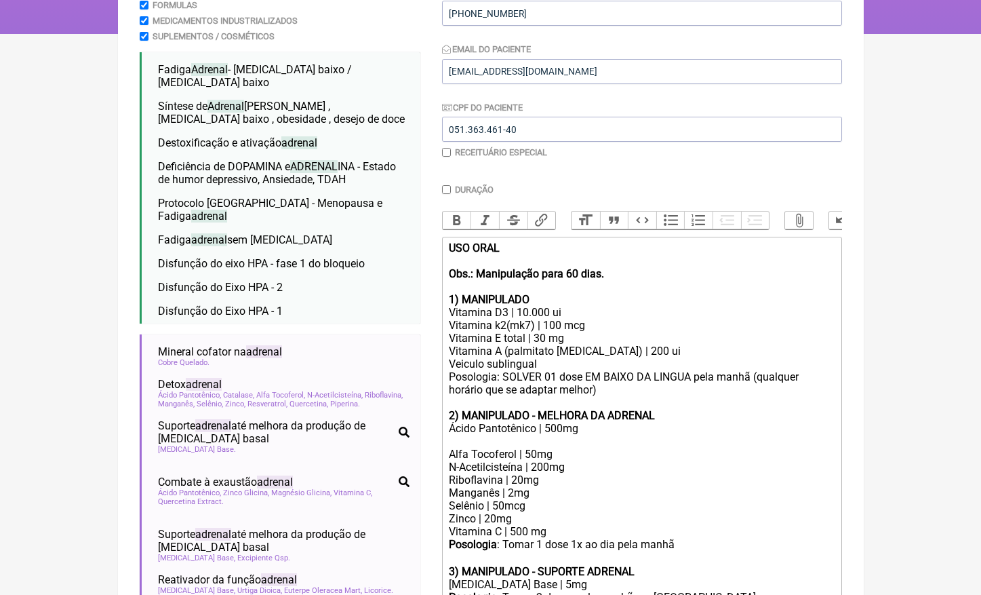
paste trix-editor "Magnésio Glicina | 300mg"
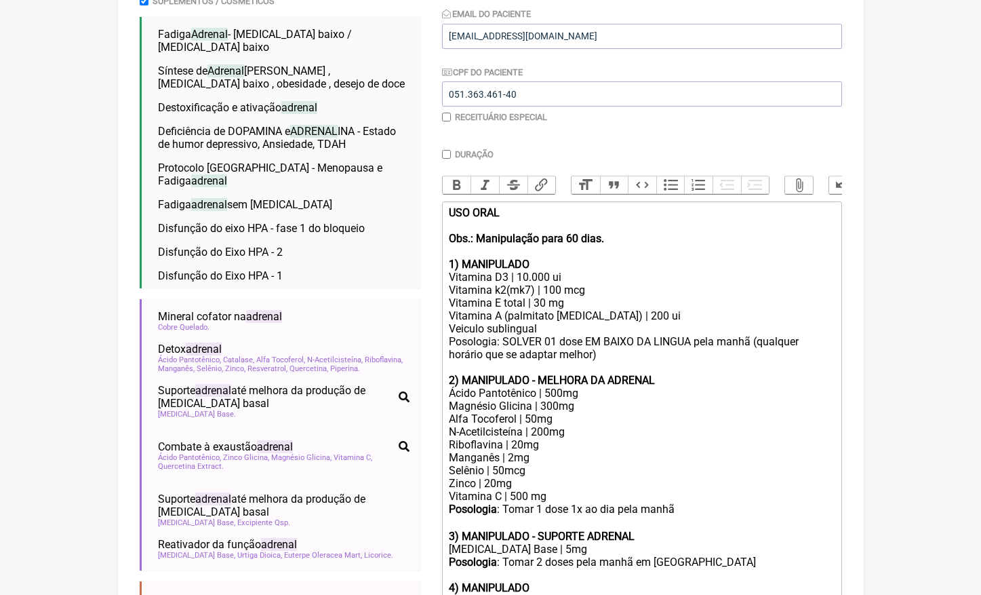
scroll to position [283, 0]
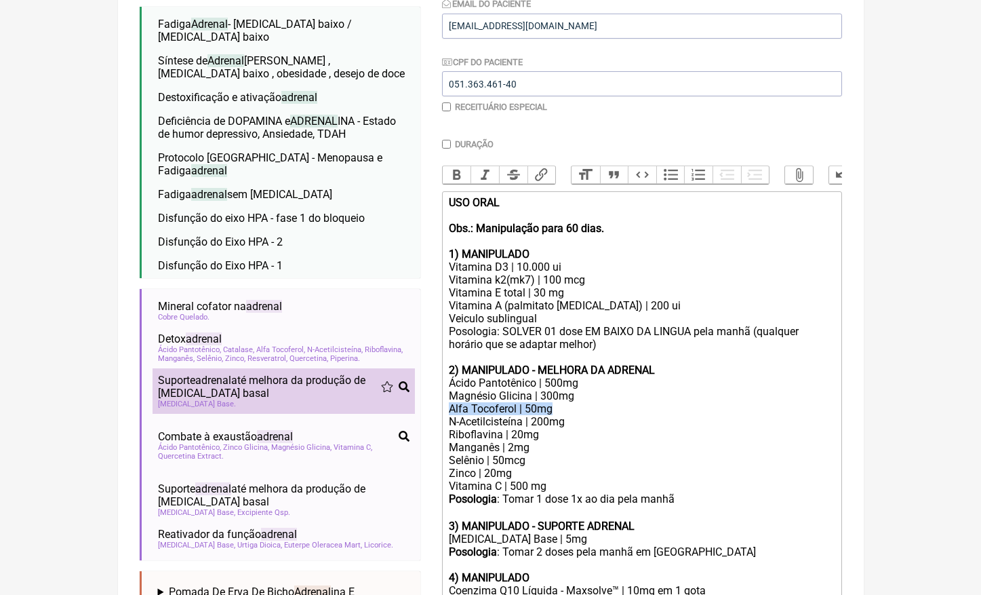
drag, startPoint x: 565, startPoint y: 395, endPoint x: 391, endPoint y: 395, distance: 174.3
click at [391, 395] on form "Buscar adrenal Protocolos Formulas Medicamentos Industrializados Suplementos / …" at bounding box center [491, 369] width 703 height 977
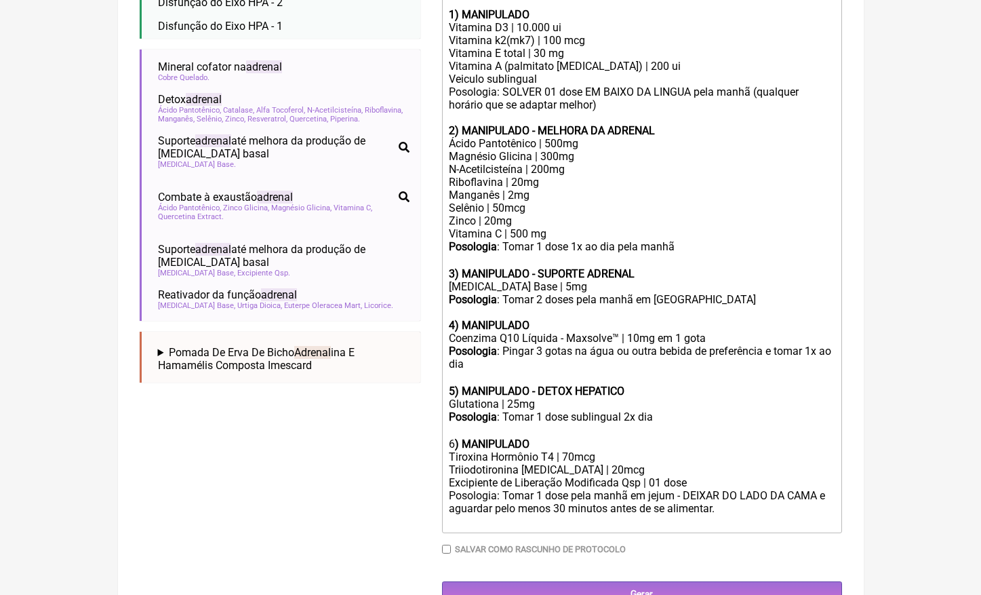
scroll to position [520, 0]
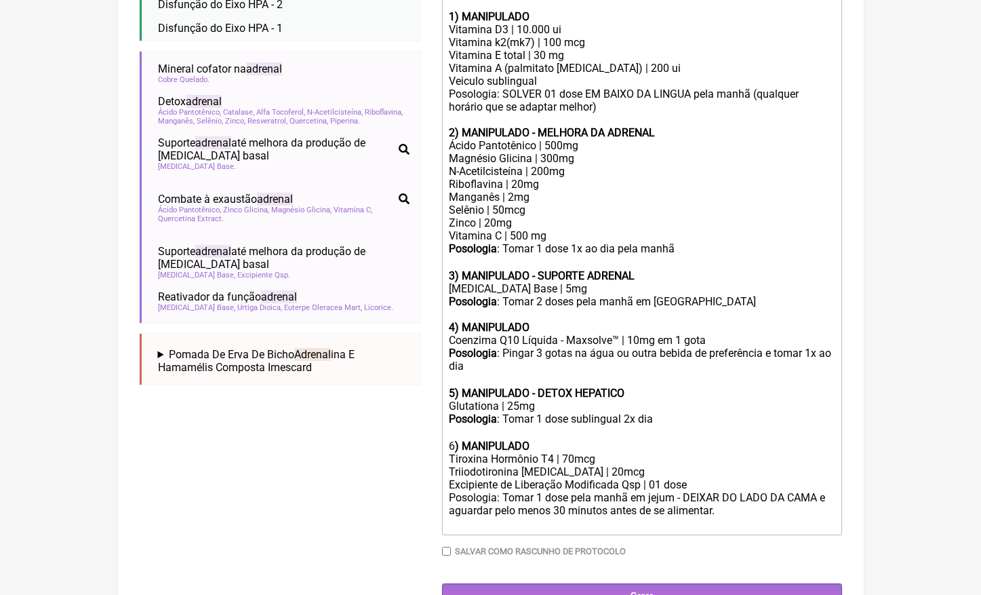
click at [609, 229] on div "Vitamina C | 500 mg" at bounding box center [641, 235] width 385 height 13
click at [591, 229] on div "Vitamina C | 500 mg" at bounding box center [641, 235] width 385 height 13
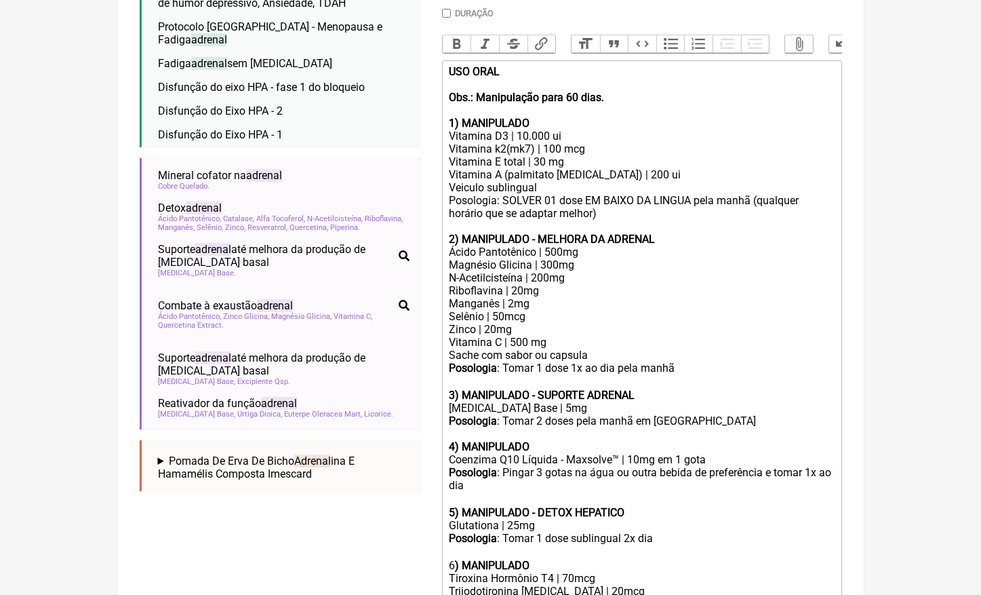
scroll to position [437, 0]
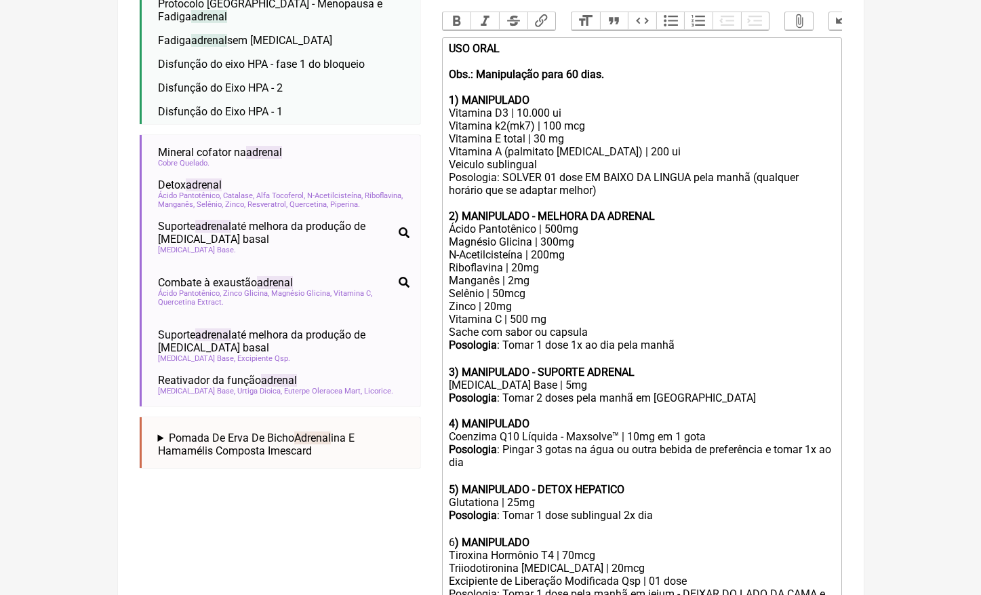
click at [600, 222] on div "Ácido Pantotênico | 500mg Magnésio Glicina | 300mg" at bounding box center [641, 235] width 385 height 26
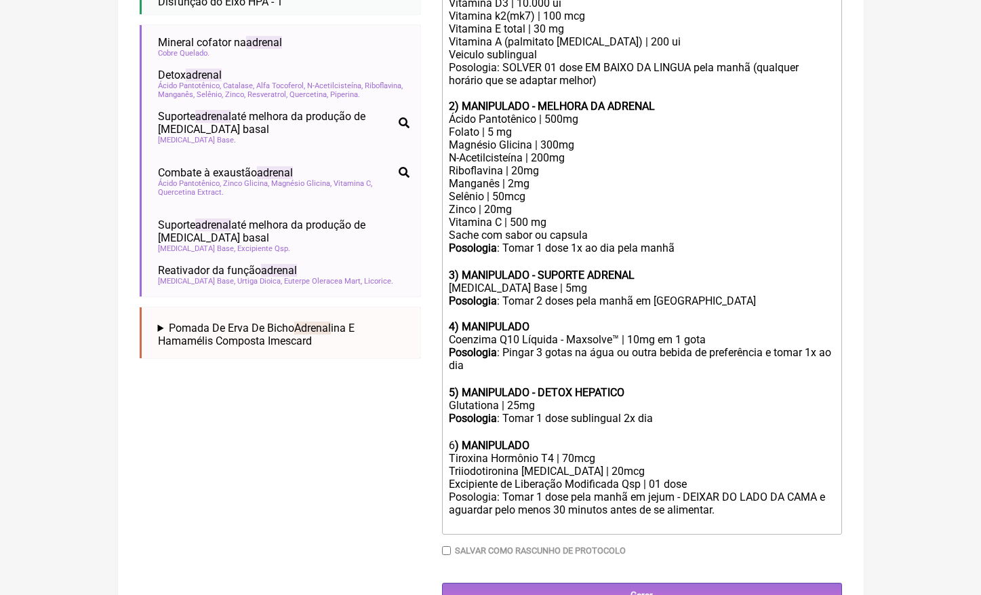
scroll to position [545, 0]
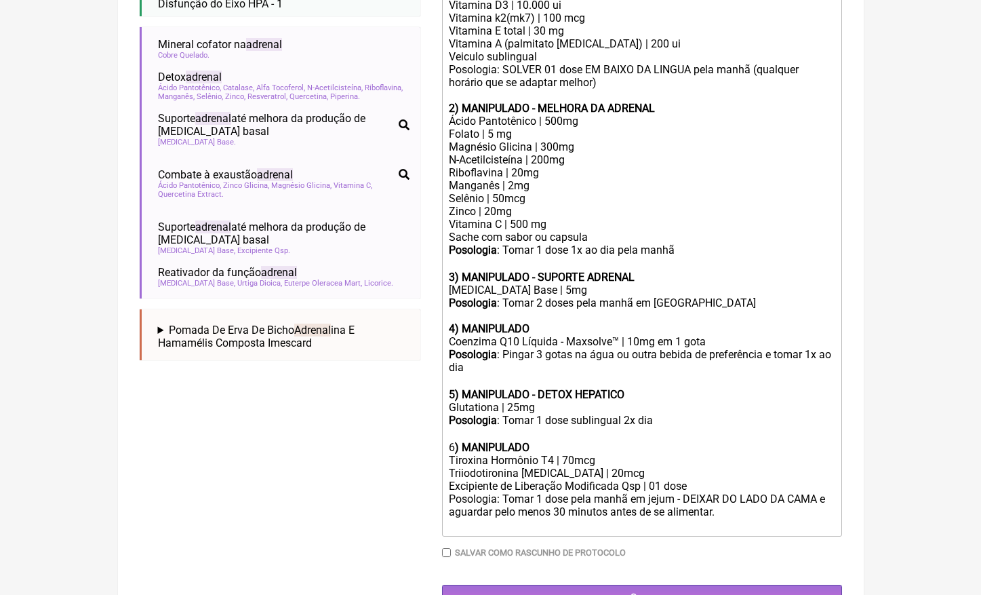
click at [493, 120] on div "Ácido Pantotênico | 500mg Folato | 5 mg Magnésio Glicina | 300mg" at bounding box center [641, 134] width 385 height 39
click at [454, 414] on div "Posologia : Tomar 1 dose sublingual 2x dia ㅤ 6 ) MANIPULADO" at bounding box center [641, 434] width 385 height 40
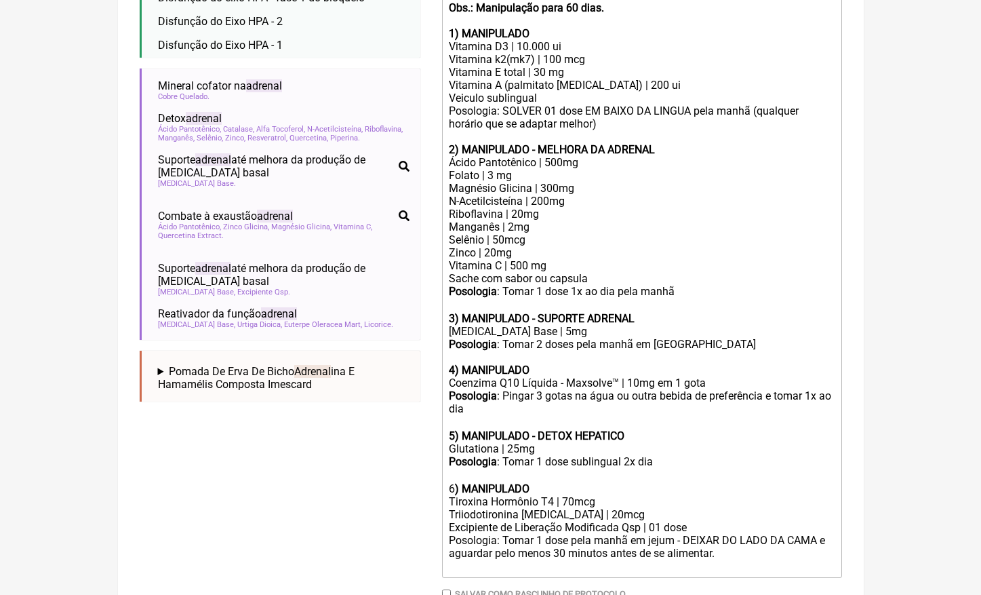
scroll to position [500, 0]
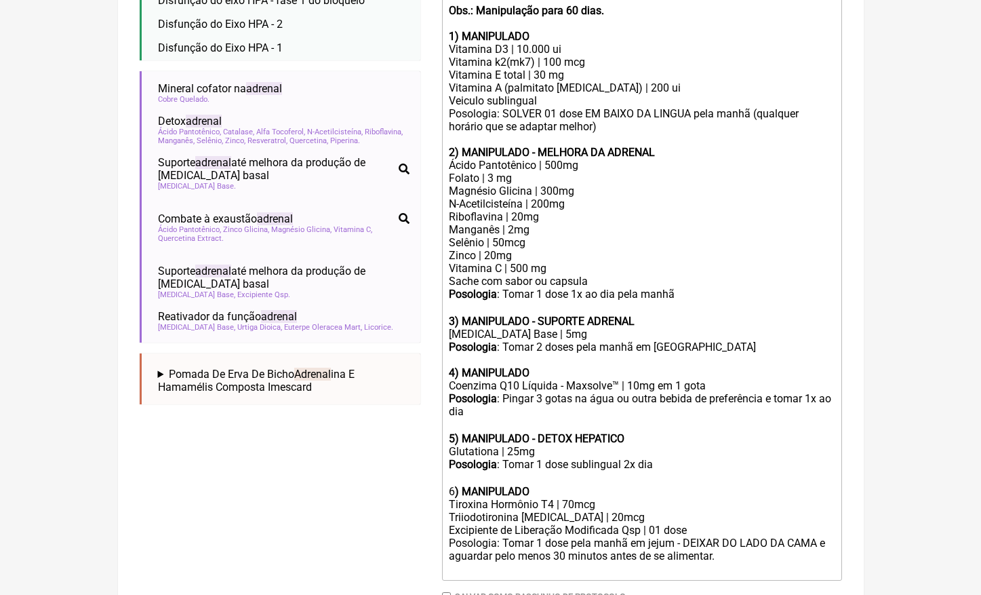
click at [546, 340] on div "Posologia : Tomar 2 doses pela manhã em [GEOGRAPHIC_DATA]" at bounding box center [641, 353] width 385 height 26
click at [689, 340] on div "Posologia : Tomar 1 doses pela manhã em [GEOGRAPHIC_DATA]" at bounding box center [641, 353] width 385 height 26
type trix-editor "<lor><ipsumd>SIT AMET&cons;<ad><el>Sed.: Doeiusmodte inci 45 utla.&etdo;<ma></a…"
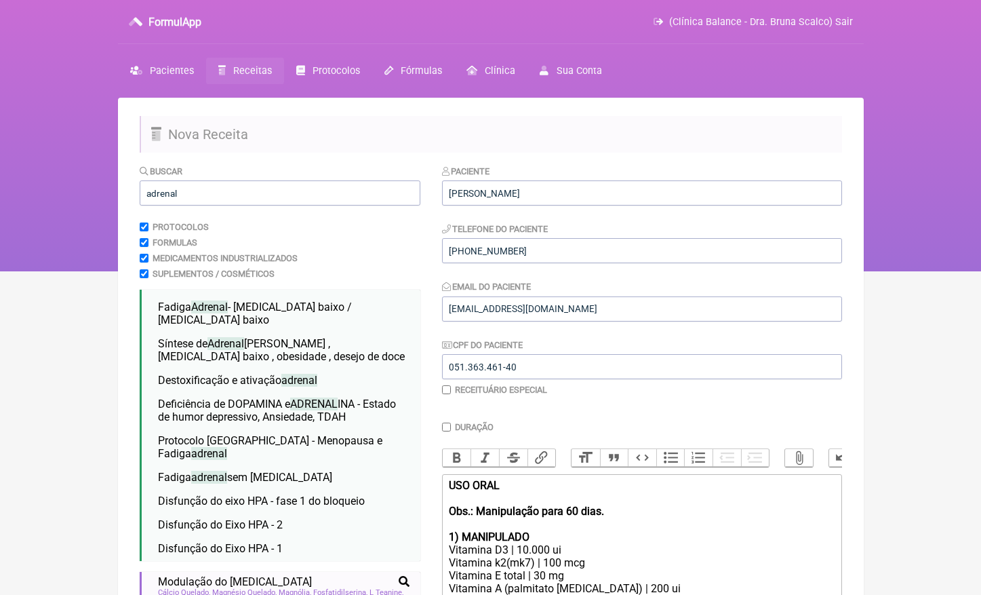
scroll to position [0, 0]
click at [176, 189] on input "adrenal" at bounding box center [280, 192] width 281 height 25
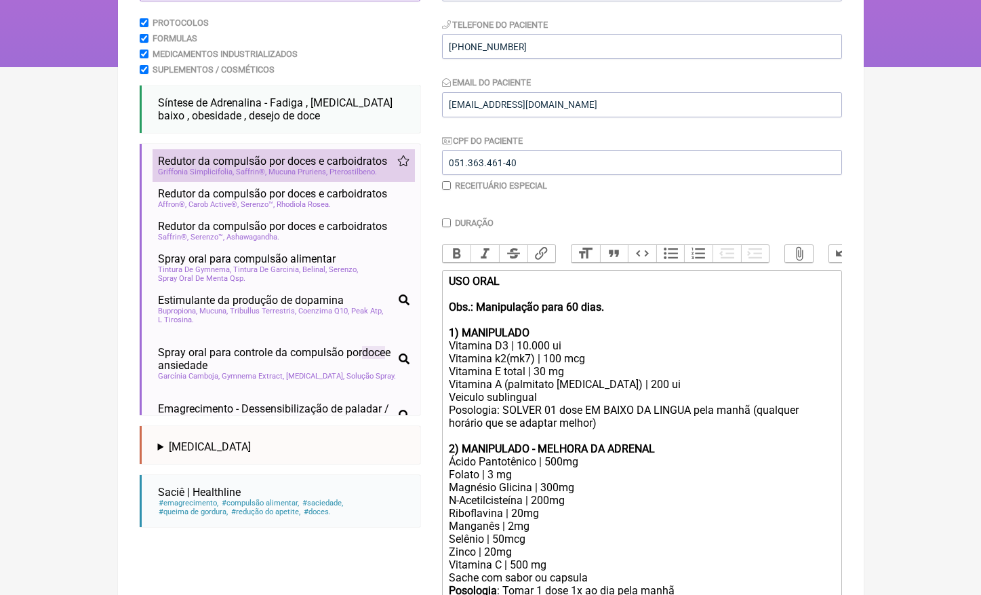
type input "doce"
click at [264, 169] on span "Saffrin®" at bounding box center [251, 171] width 31 height 9
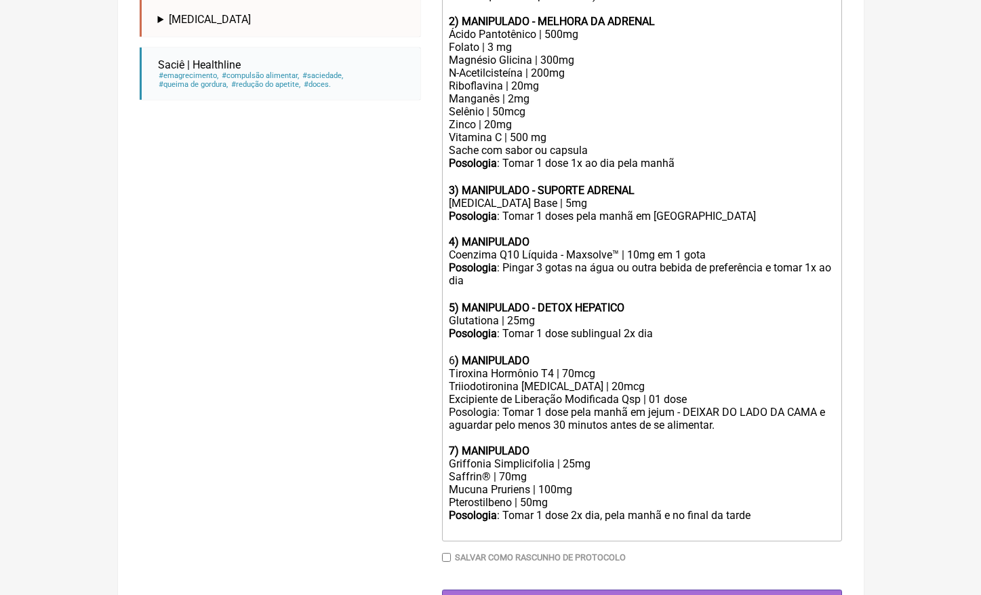
scroll to position [630, 0]
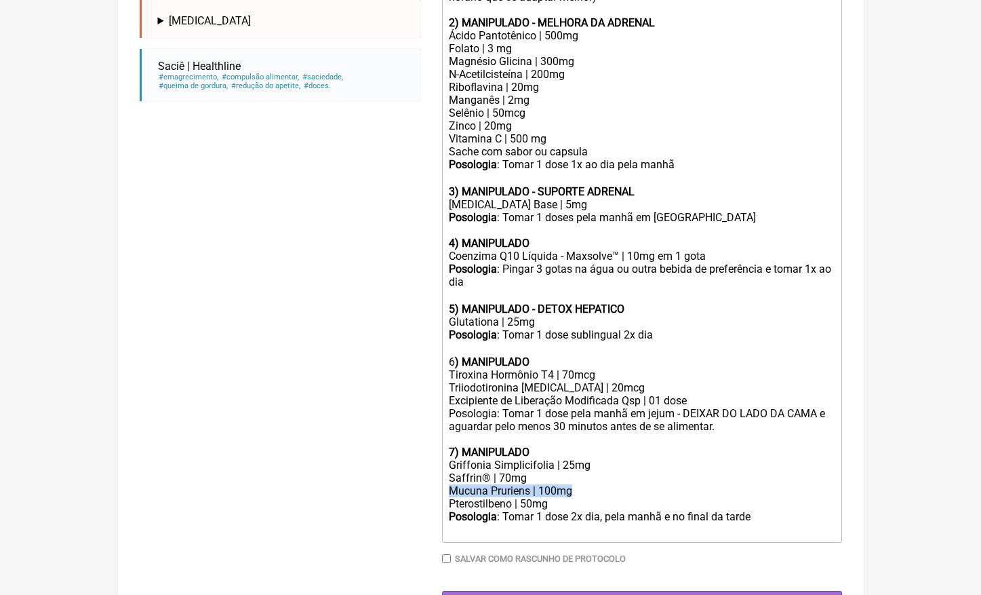
drag, startPoint x: 589, startPoint y: 454, endPoint x: 397, endPoint y: 454, distance: 191.9
click at [397, 454] on form "Buscar doce Protocolos Formulas Medicamentos Industrializados Suplementos / Cos…" at bounding box center [491, 75] width 703 height 1082
drag, startPoint x: 575, startPoint y: 460, endPoint x: 379, endPoint y: 453, distance: 196.1
click at [388, 460] on form "Buscar doce Protocolos Formulas Medicamentos Industrializados Suplementos / Cos…" at bounding box center [491, 75] width 703 height 1082
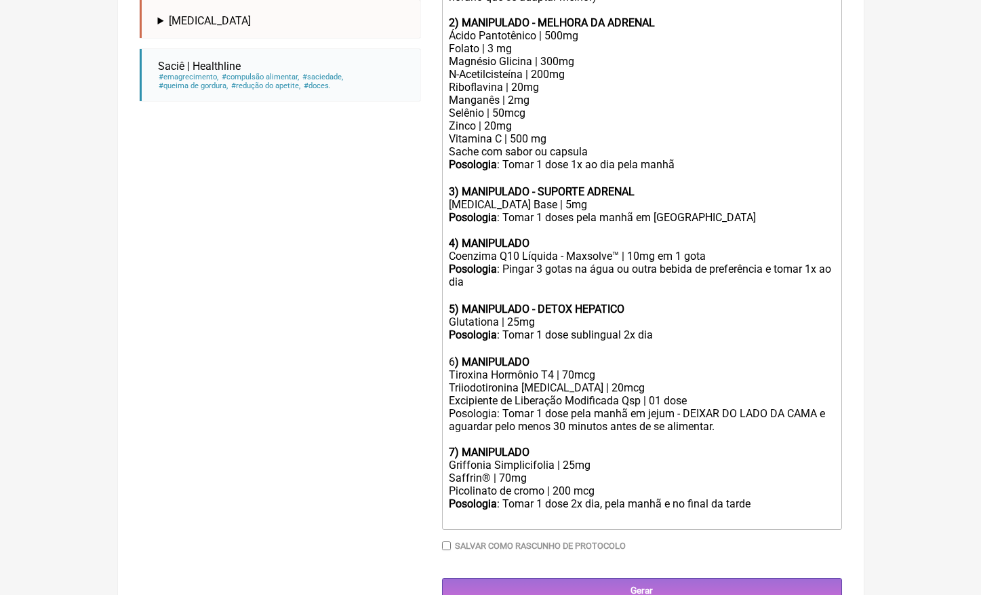
scroll to position [618, 0]
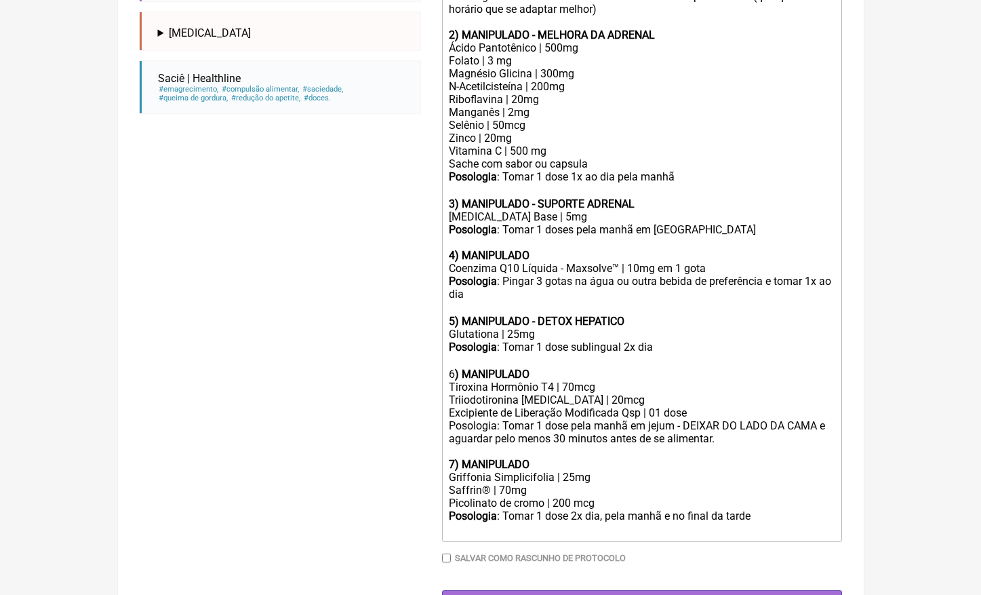
click at [572, 471] on div "Griffonia Simplicifolia | 25mg" at bounding box center [641, 477] width 385 height 13
click at [766, 509] on div "Posologia : Tomar 1 dose 2x dia, pela manhã e no final da tarde ㅤ" at bounding box center [641, 522] width 385 height 27
click at [585, 445] on div at bounding box center [641, 451] width 385 height 13
click at [572, 458] on div "7) MANIPULADO" at bounding box center [641, 464] width 385 height 13
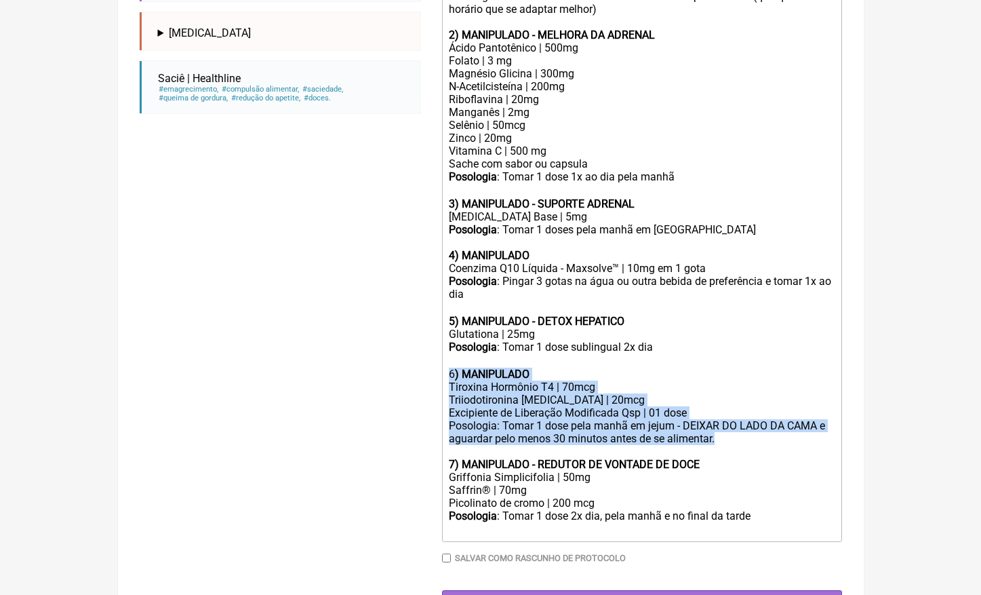
drag, startPoint x: 449, startPoint y: 340, endPoint x: 732, endPoint y: 403, distance: 290.4
click at [732, 403] on trix-editor "USO ORAL Obs.: Manipulação para 60 dias. 1) MANIPULADO Vitamina D3 | 10.000 ui …" at bounding box center [642, 199] width 400 height 686
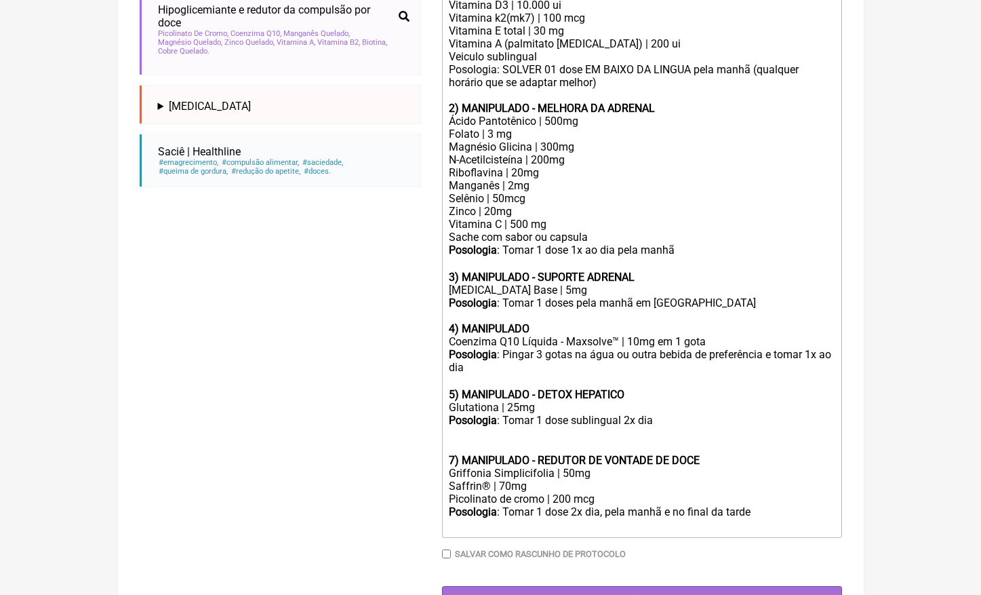
scroll to position [532, 0]
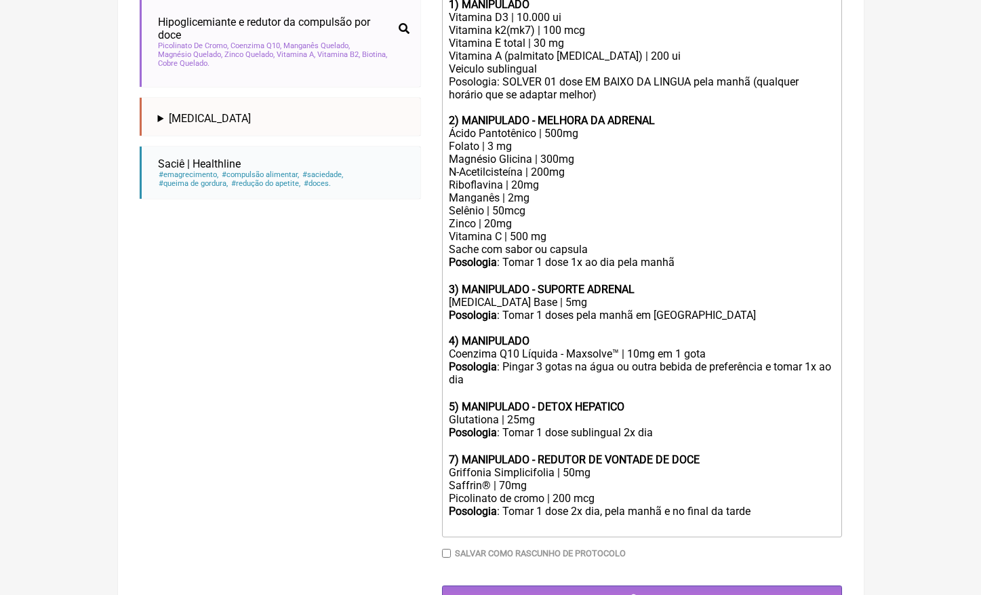
click at [827, 505] on div "Posologia : Tomar 1 dose 2x dia, pela manhã e no final da tarde ㅤ" at bounding box center [641, 518] width 385 height 27
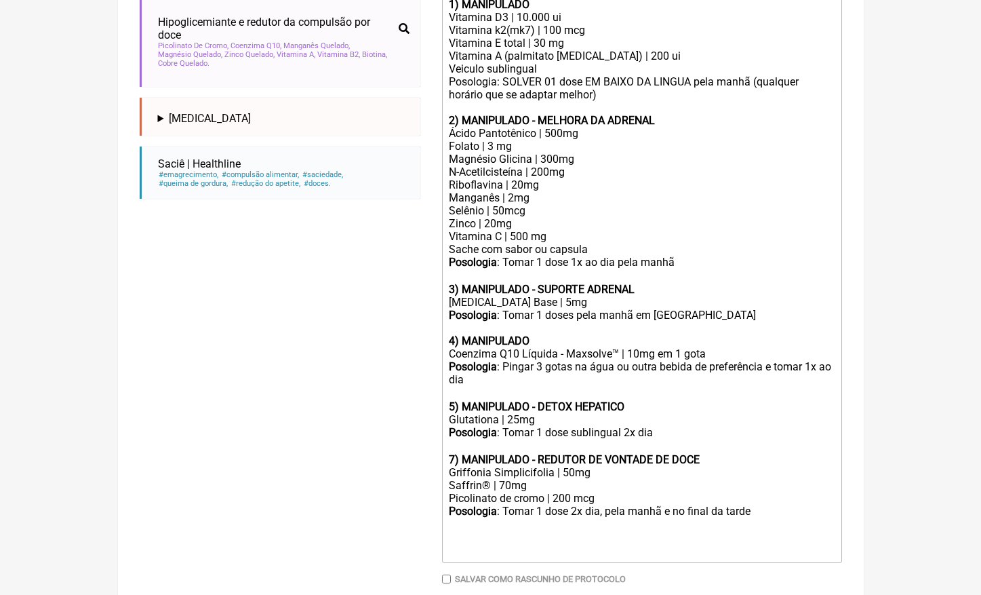
paste trix-editor "6<strong>) MANIPULADO</strong></div><div>Tiroxina Hormônio T4 | 70mcg</div><div…"
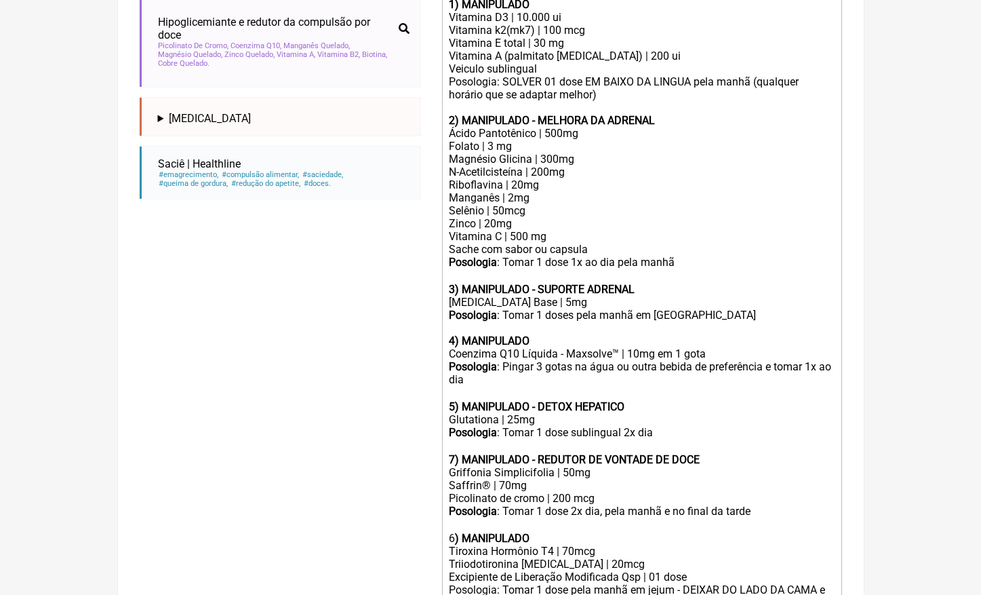
click at [455, 453] on strong "7) MANIPULADO - REDUTOR DE VONTADE DE DOCE" at bounding box center [574, 459] width 251 height 13
click at [454, 505] on div "Posologia : Tomar 1 dose 2x dia, pela manhã e no final da tarde ㅤ 6 ) MANIPULADO" at bounding box center [641, 525] width 385 height 40
type trix-editor "<lor><ipsumd>SIT AMET&cons;<ad><el>Sed.: Doeiusmodte inci 45 utla.&etdo;<ma></a…"
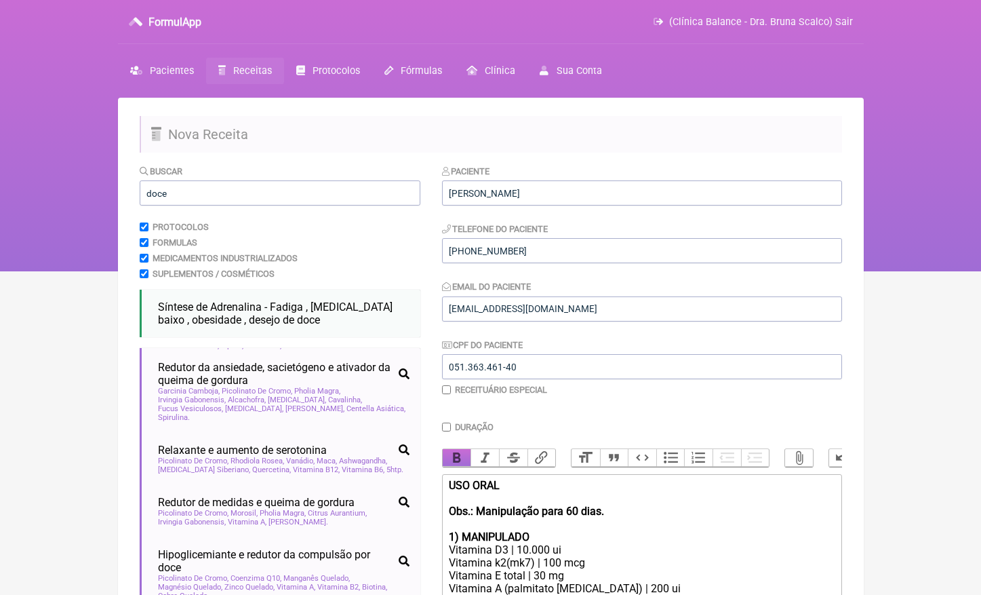
scroll to position [0, 0]
click at [443, 426] on input "Duração" at bounding box center [446, 426] width 9 height 9
checkbox input "true"
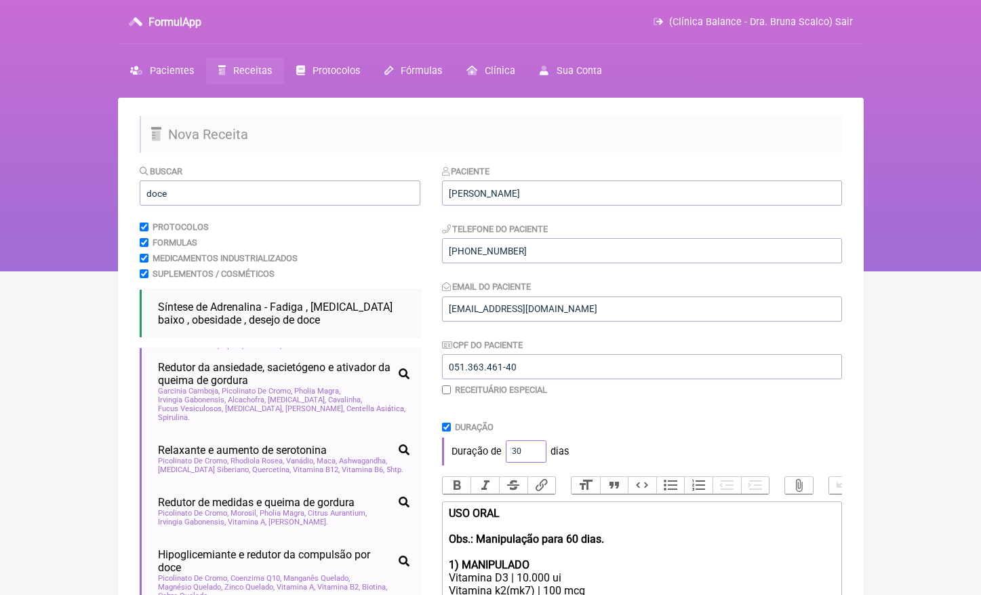
click at [522, 450] on input "30" at bounding box center [526, 451] width 41 height 22
click at [523, 450] on input "30" at bounding box center [526, 451] width 41 height 22
type input "60"
click at [661, 422] on div "Duração" at bounding box center [642, 427] width 400 height 10
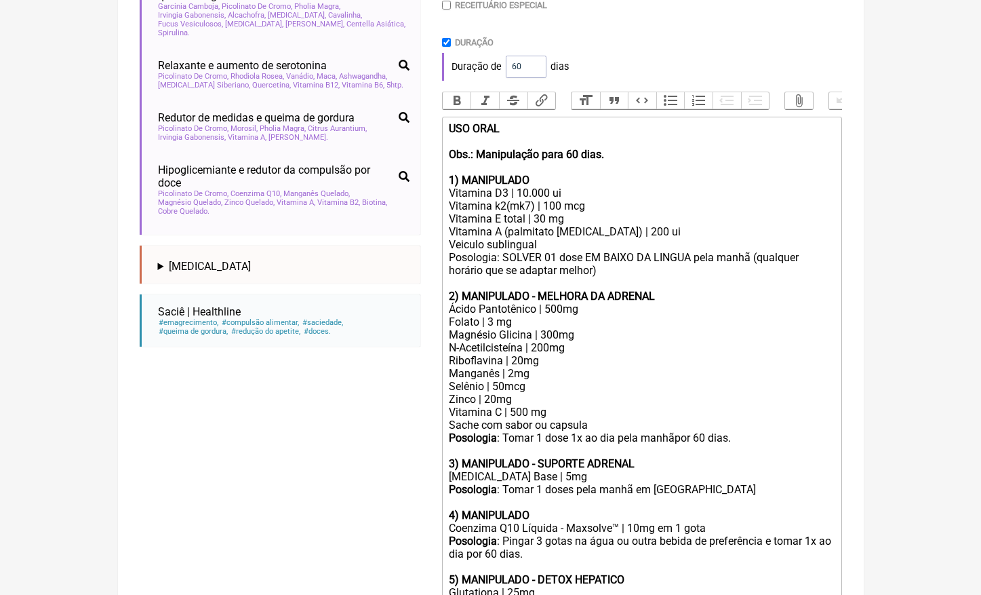
scroll to position [492, 0]
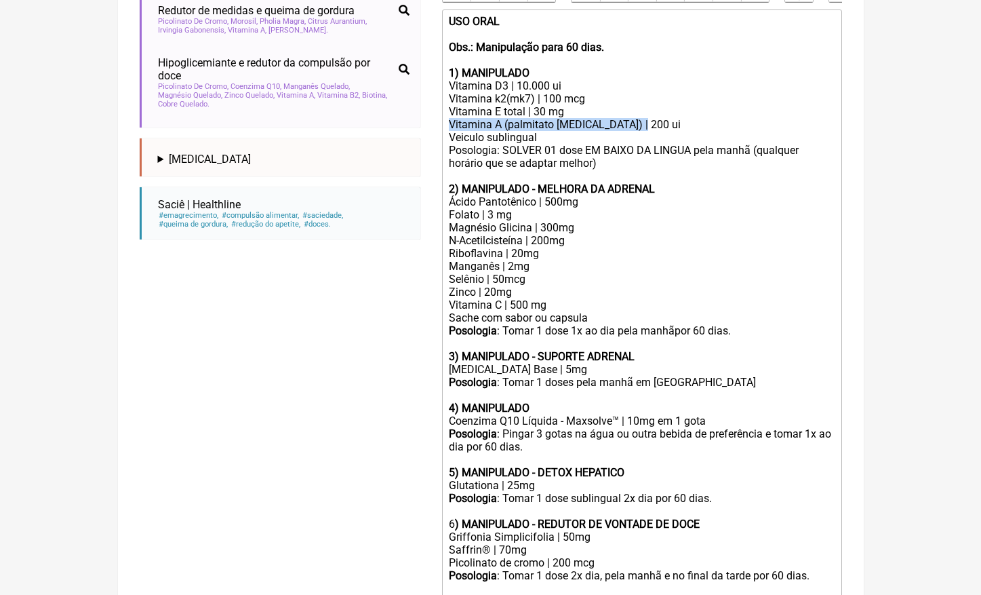
drag, startPoint x: 637, startPoint y: 116, endPoint x: 416, endPoint y: 116, distance: 221.1
click at [416, 116] on form "Buscar doce Protocolos Formulas Medicamentos Industrializados Suplementos / Cos…" at bounding box center [491, 224] width 703 height 1104
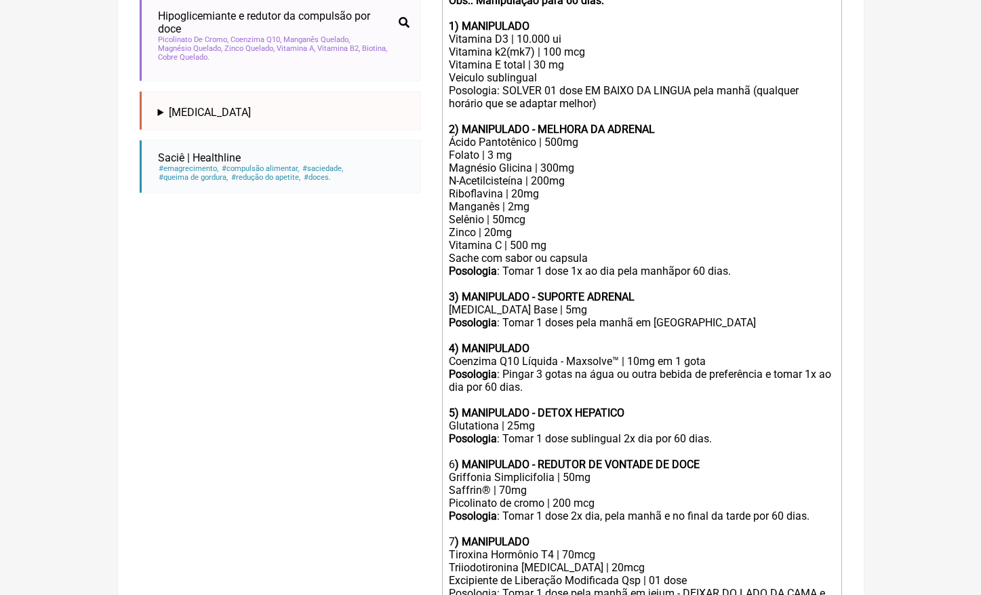
scroll to position [545, 0]
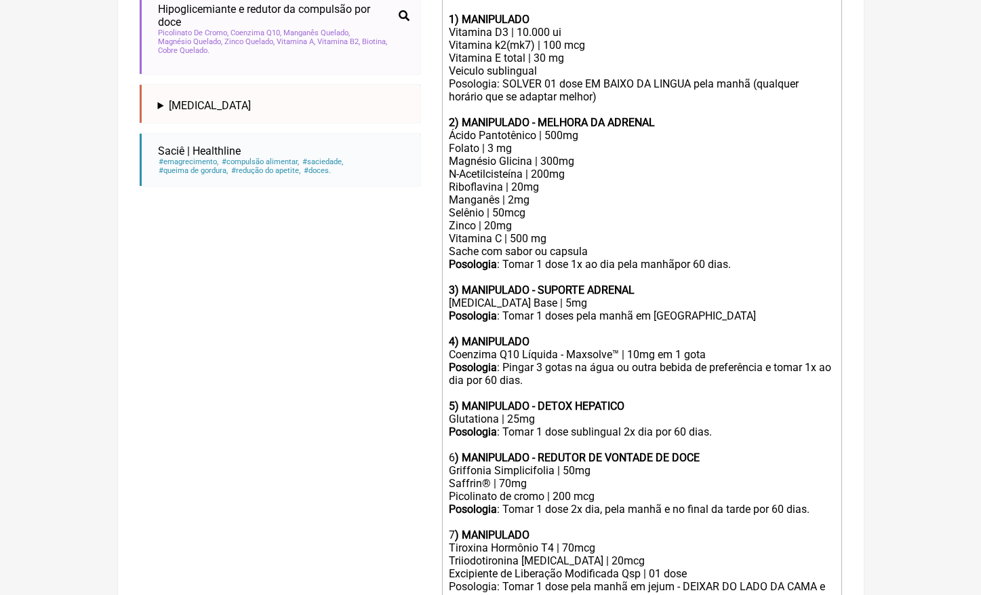
click at [584, 148] on div "Ácido Pantotênico | 500mg Folato | 3 mg Magnésio Glicina | 300mg" at bounding box center [641, 148] width 385 height 39
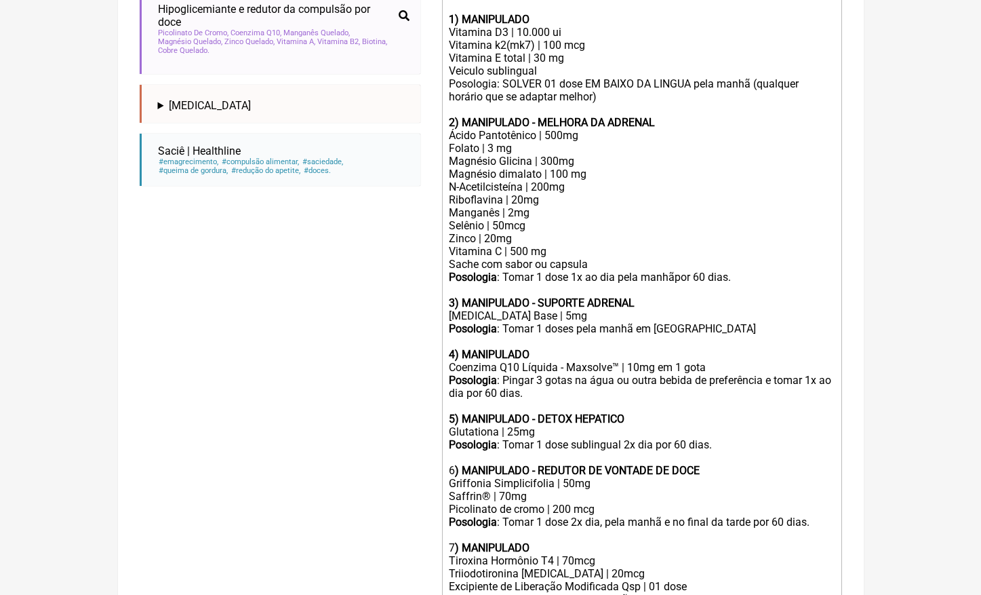
click at [549, 151] on div "Ácido Pantotênico | 500mg Folato | 3 mg Magnésio Glicina | 300mg Magnésio dimal…" at bounding box center [641, 155] width 385 height 52
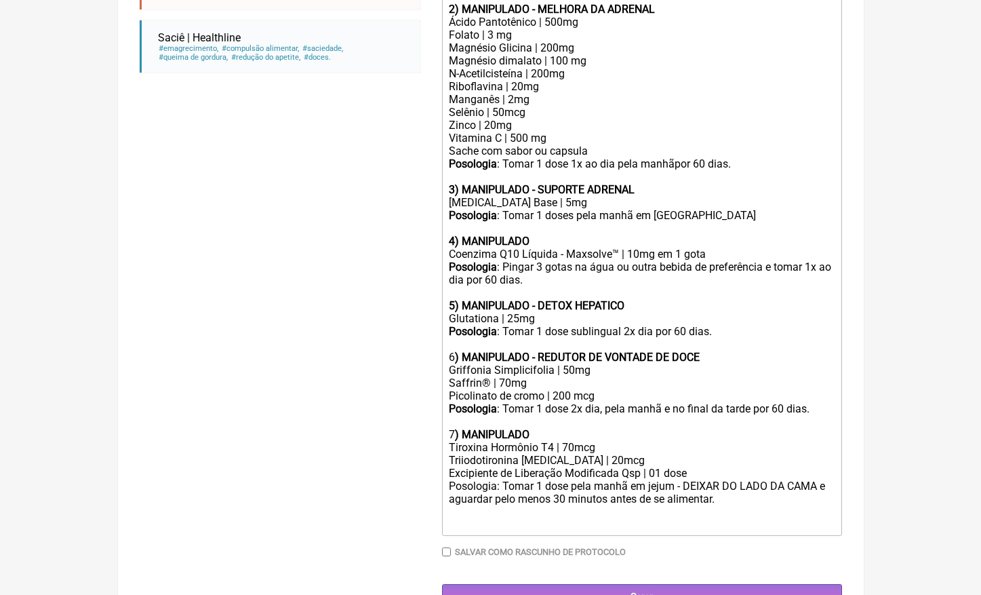
scroll to position [658, 0]
click at [784, 506] on div at bounding box center [641, 519] width 385 height 26
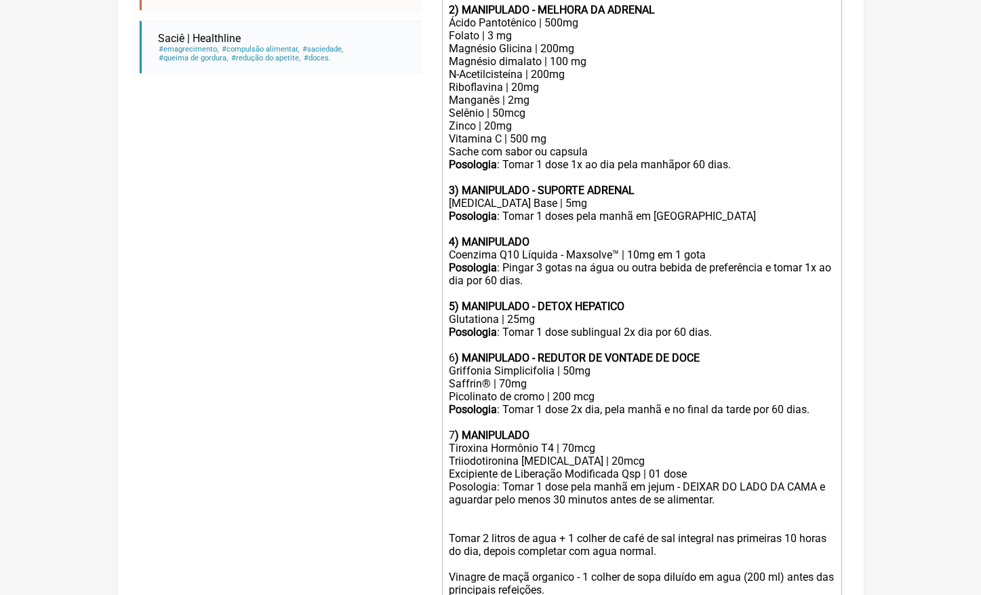
click at [446, 498] on trix-editor "USO ORAL Obs.: Manipulação para 60 dias. 1) MANIPULADO Vitamina D3 | 10.000 ui …" at bounding box center [642, 228] width 400 height 770
click at [449, 536] on div "- Tomar 2 litros de agua + 1 colher de café de sal integral nas primeiras 10 ho…" at bounding box center [641, 557] width 385 height 103
click at [479, 506] on div "- Tomar 2 litros de agua + 1 colher de café de sal integral nas primeiras 10 ho…" at bounding box center [641, 557] width 385 height 103
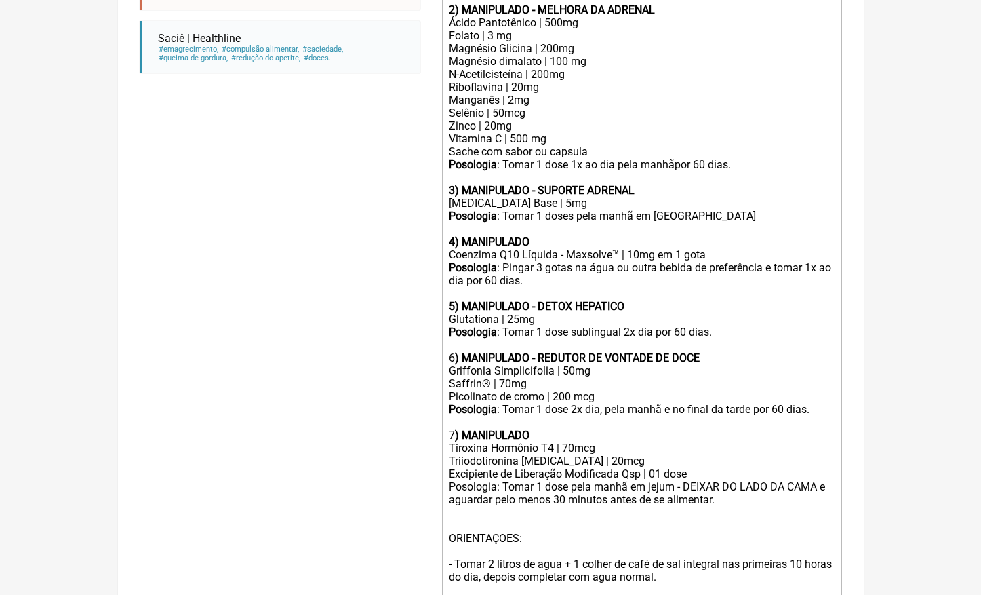
click at [503, 506] on div "ORIENTAÇOES: - Tomar 2 litros de agua + 1 colher de café de sal integral nas pr…" at bounding box center [641, 570] width 385 height 129
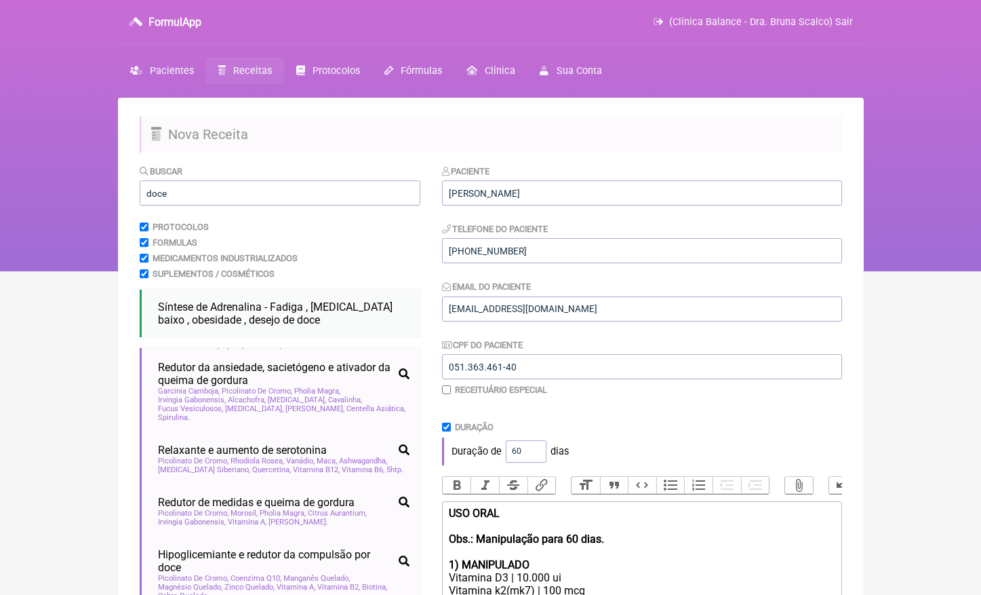
scroll to position [0, 0]
click at [460, 480] on button "Bold" at bounding box center [457, 486] width 28 height 18
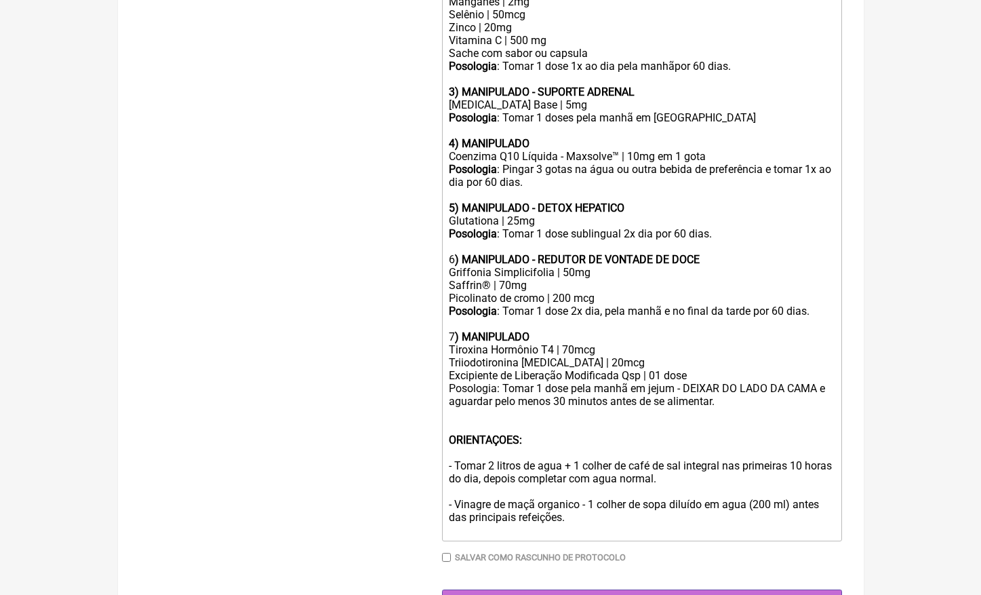
scroll to position [755, 0]
click at [709, 112] on div "Posologia : Tomar 1 doses pela manhã em [GEOGRAPHIC_DATA]" at bounding box center [641, 125] width 385 height 26
type trix-editor "<lor><ipsumd>SIT AMET&cons;<ad><el>Sed.: Doeiusmodte inci 85 utla.&etdo;<ma></a…"
click at [642, 112] on div "Posologia : Tomar 1 doses pela manhã em [GEOGRAPHIC_DATA] por 60 dias." at bounding box center [641, 125] width 385 height 26
click at [687, 590] on input "Gerar" at bounding box center [642, 602] width 400 height 25
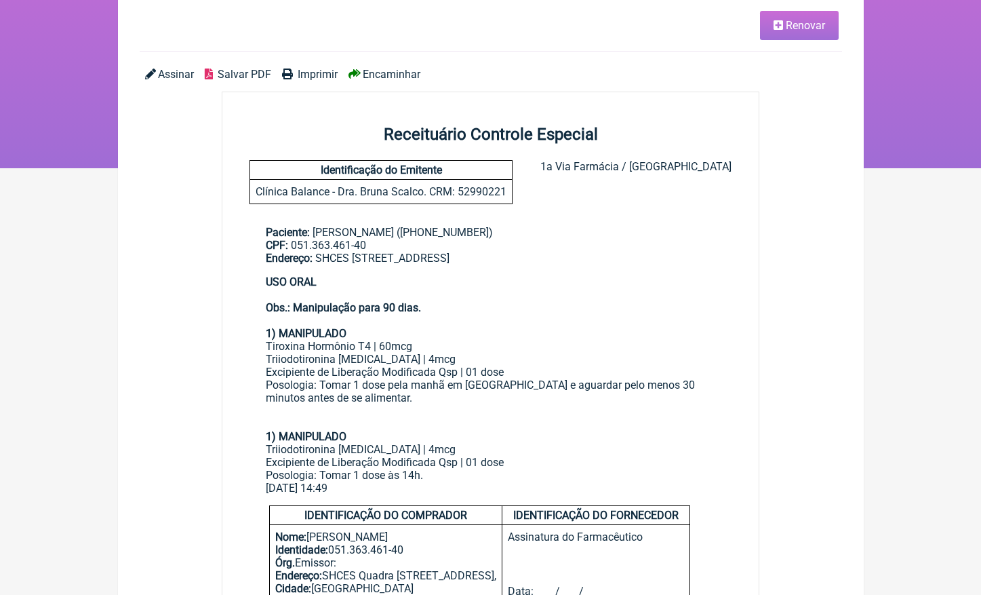
scroll to position [105, 0]
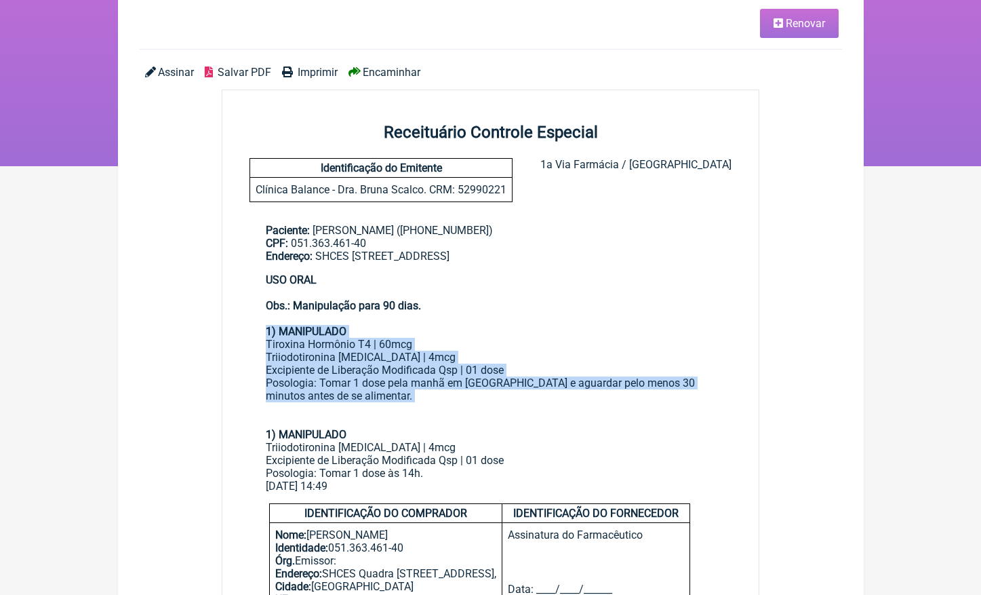
drag, startPoint x: 377, startPoint y: 393, endPoint x: 231, endPoint y: 325, distance: 161.1
click at [231, 325] on main "Paciente: Letícia Santos Dornelas ((61) 99249-1915) CPF: 051.363.461-40 Endereç…" at bounding box center [490, 352] width 537 height 301
copy div "1) MANIPULADO Tiroxina Hormônio T4 | 60mcg Triiodotironina T3 | 4mcg Excipiente…"
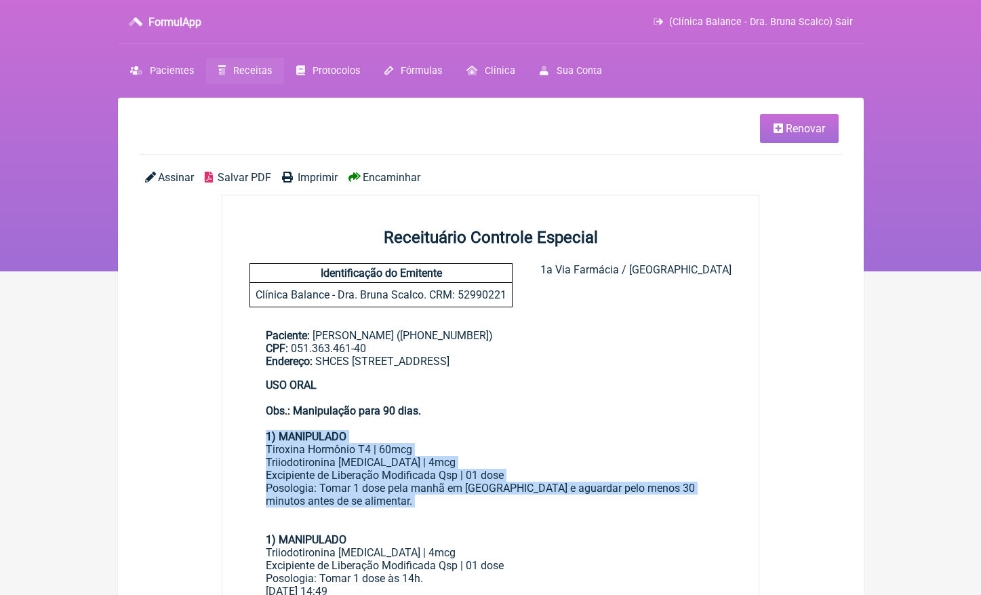
scroll to position [0, 0]
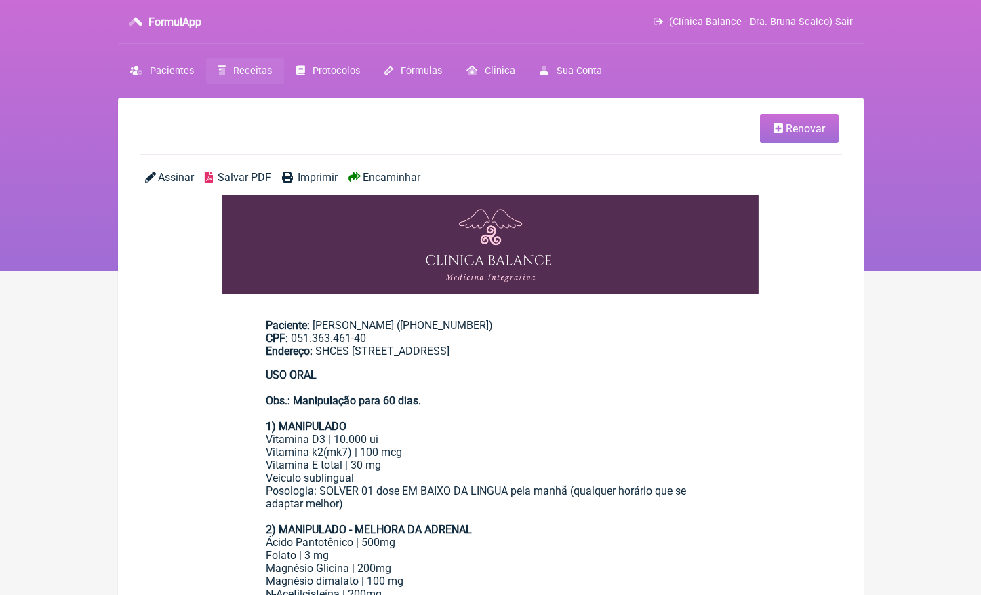
click at [399, 177] on span "Encaminhar" at bounding box center [392, 177] width 58 height 13
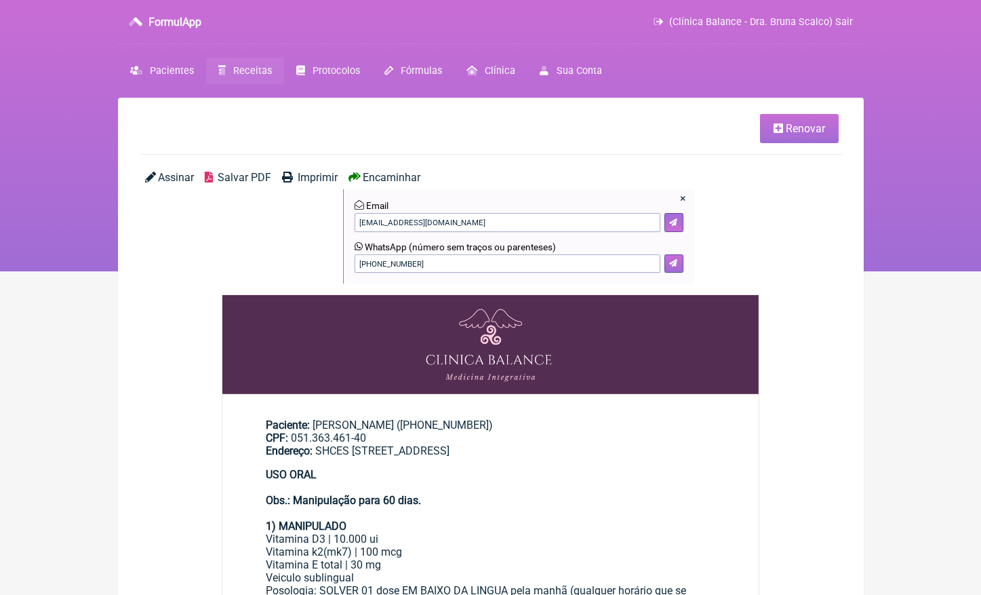
click at [683, 264] on button at bounding box center [674, 263] width 19 height 19
